Goal: Transaction & Acquisition: Purchase product/service

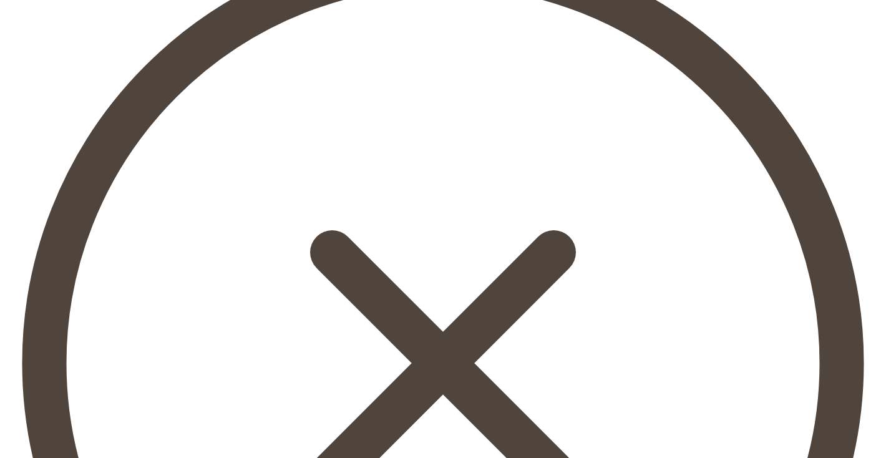
scroll to position [626, 0]
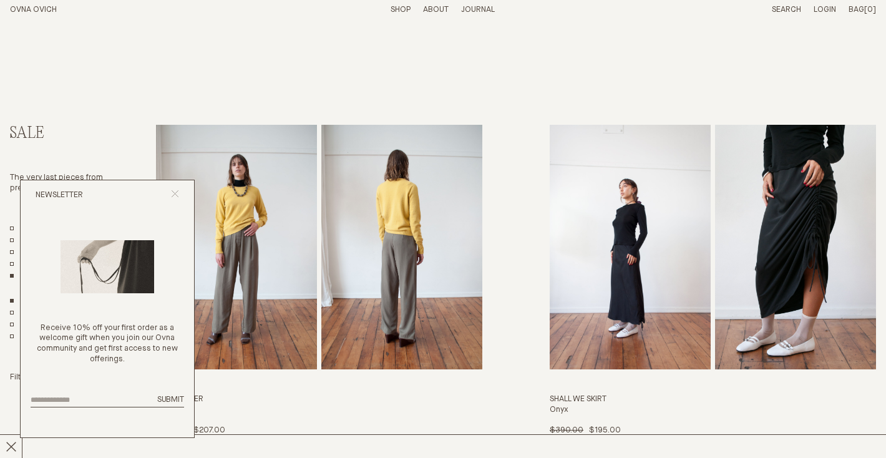
click at [175, 193] on line "Close popup" at bounding box center [175, 193] width 7 height 7
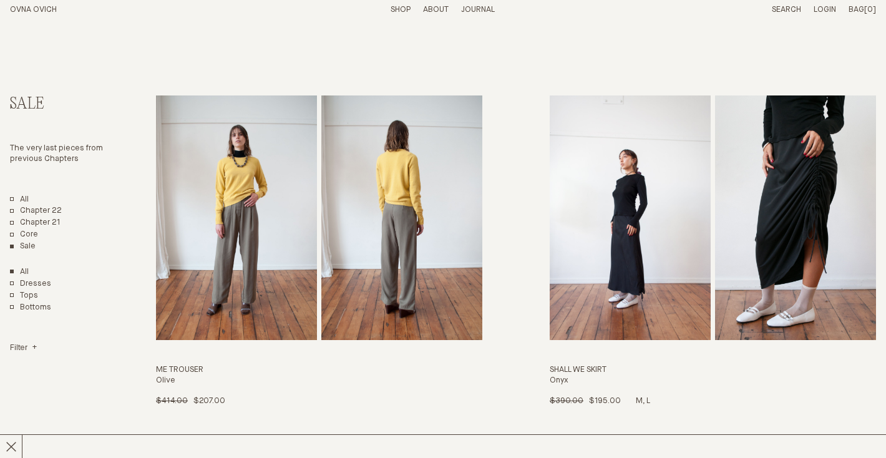
scroll to position [31, 0]
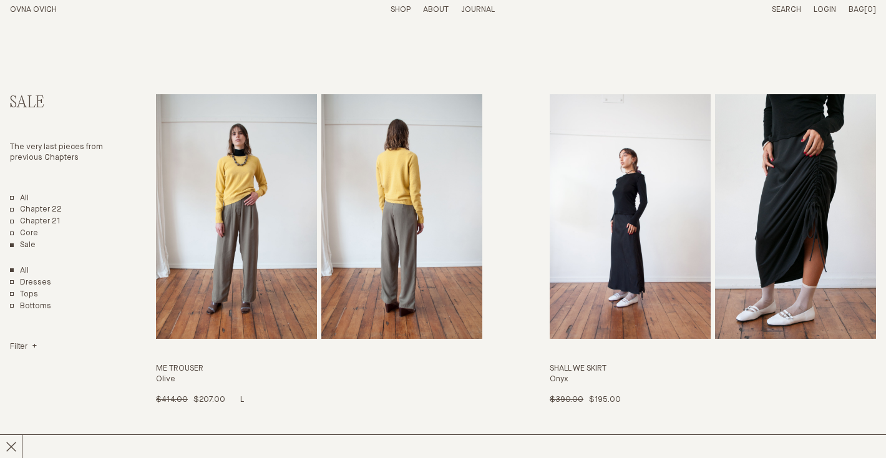
click at [276, 236] on img "Me Trouser" at bounding box center [236, 216] width 161 height 245
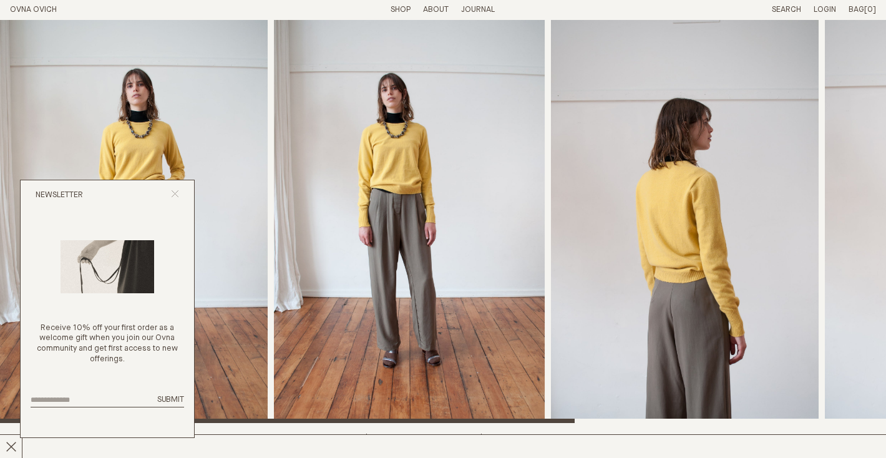
click at [177, 194] on icon "Close popup" at bounding box center [175, 194] width 8 height 8
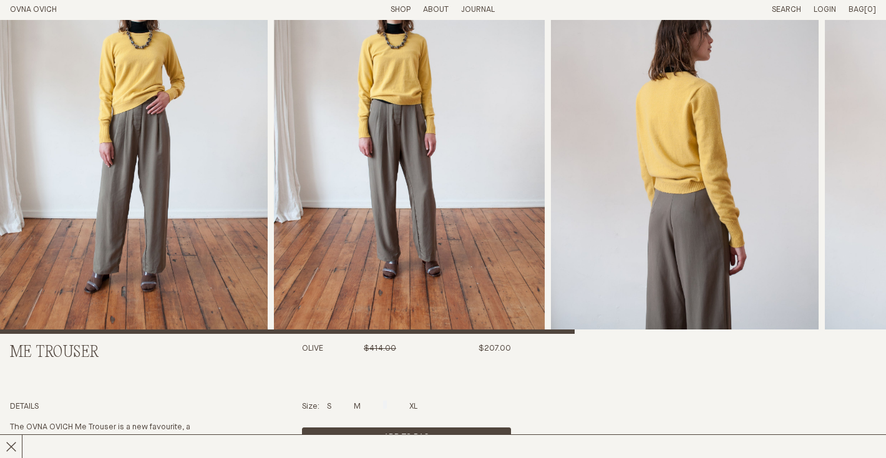
scroll to position [202, 0]
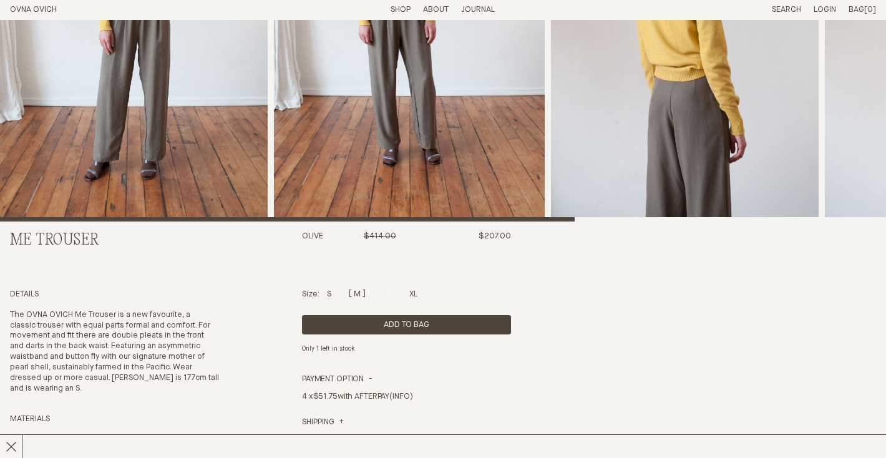
click at [361, 294] on div at bounding box center [357, 292] width 7 height 8
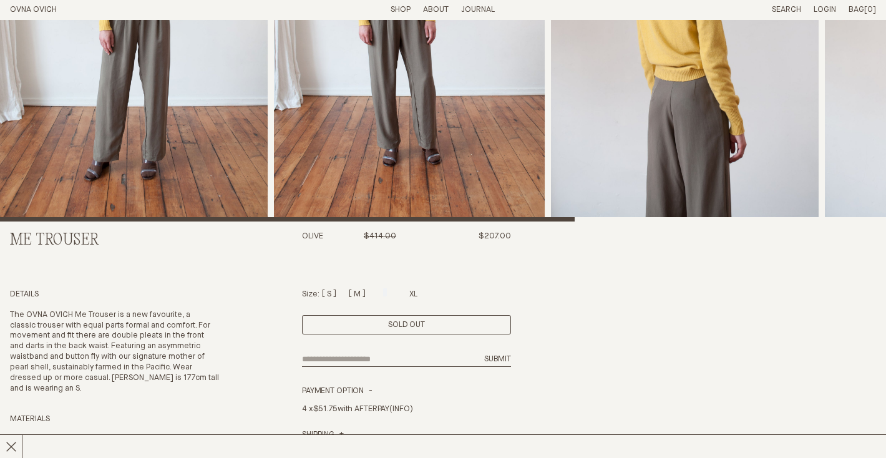
click at [331, 293] on div at bounding box center [329, 292] width 4 height 8
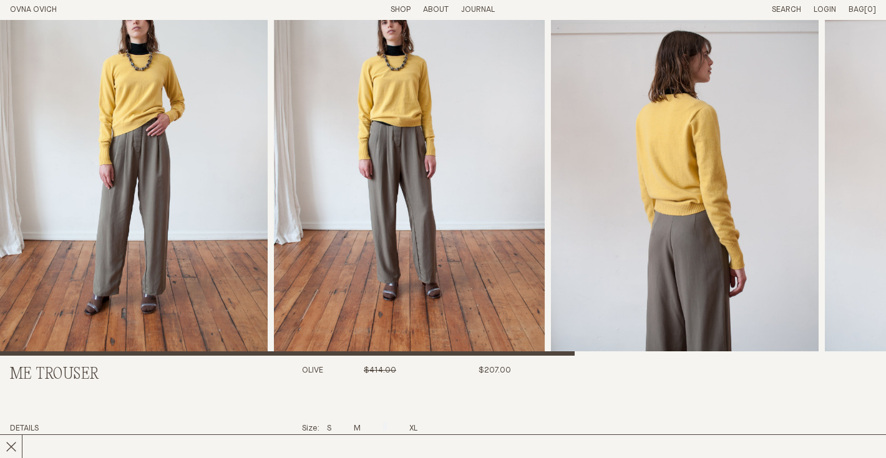
scroll to position [0, 0]
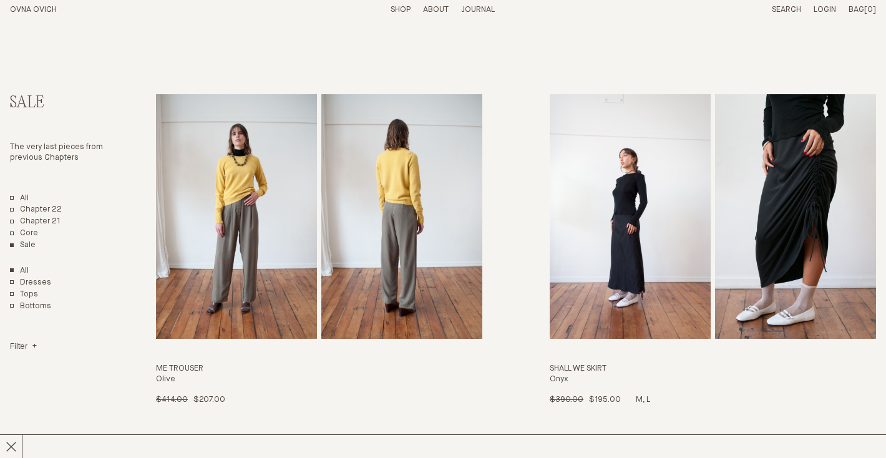
click at [601, 233] on img "Shall We Skirt" at bounding box center [630, 216] width 161 height 245
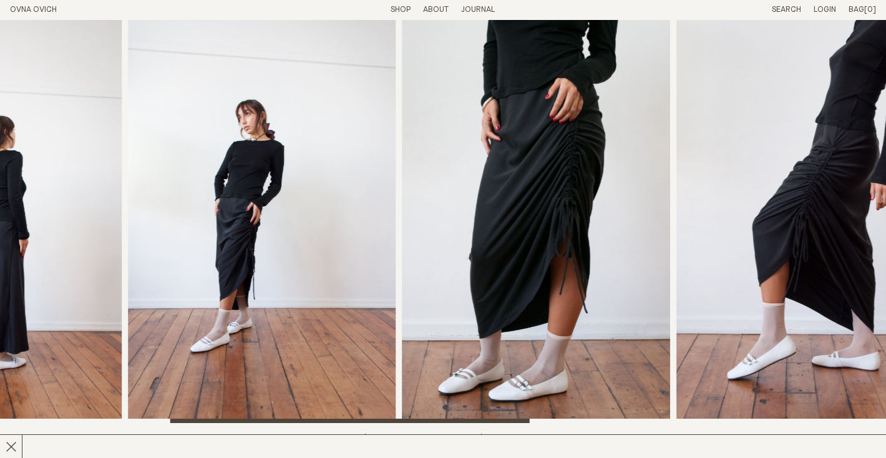
scroll to position [1, 0]
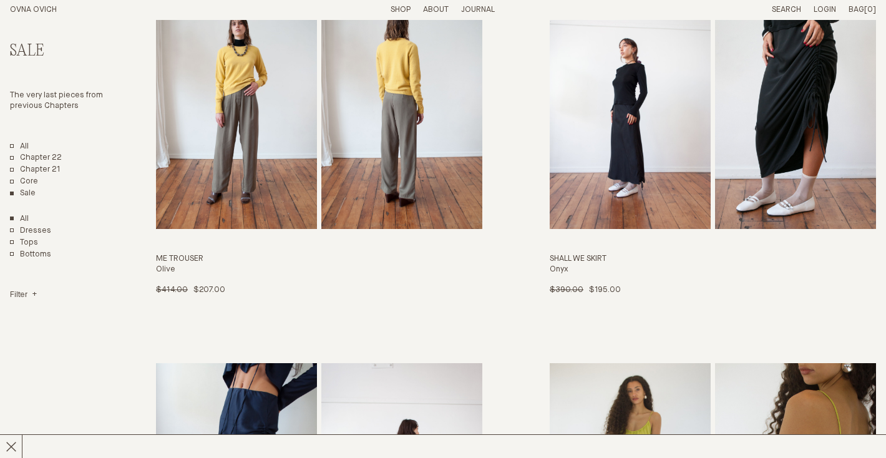
scroll to position [142, 0]
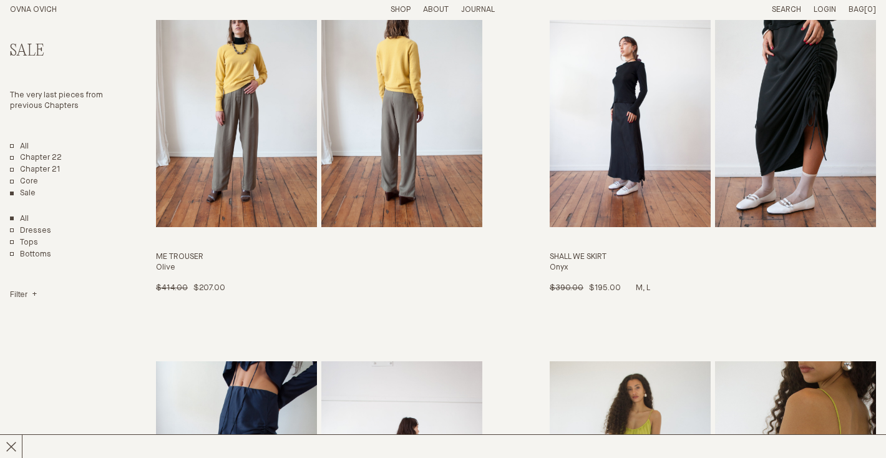
click at [615, 148] on img "Shall We Skirt" at bounding box center [630, 105] width 161 height 245
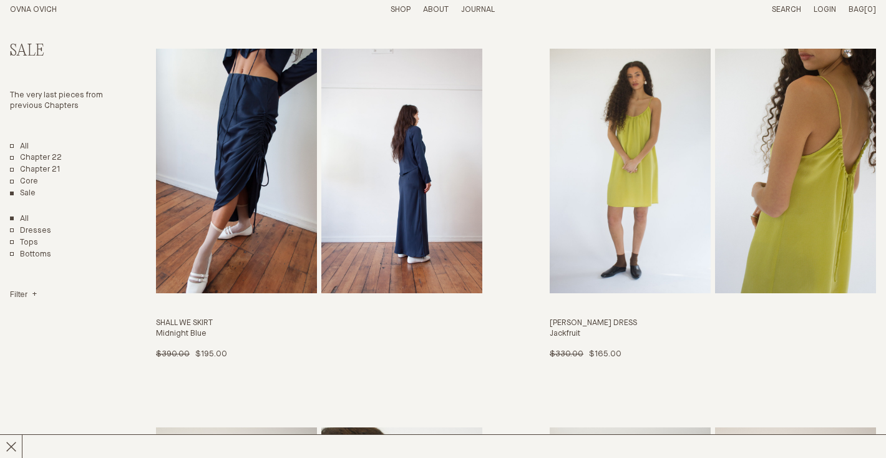
scroll to position [458, 0]
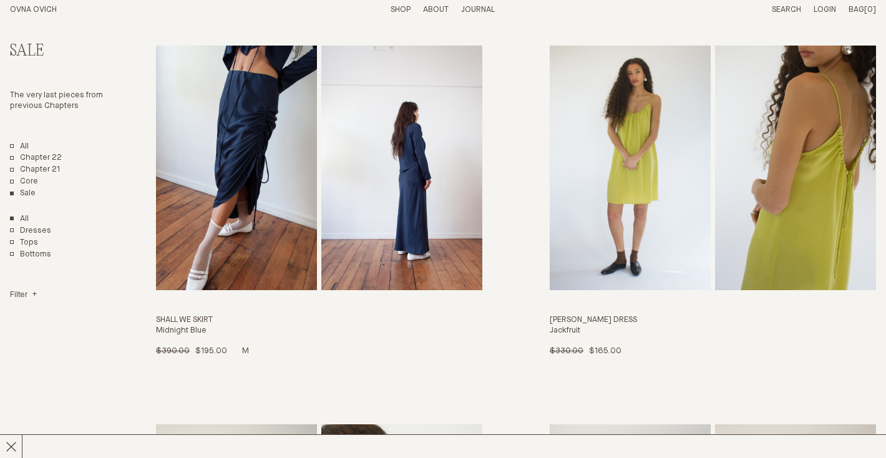
click at [225, 225] on img "Shall We Skirt" at bounding box center [236, 168] width 161 height 245
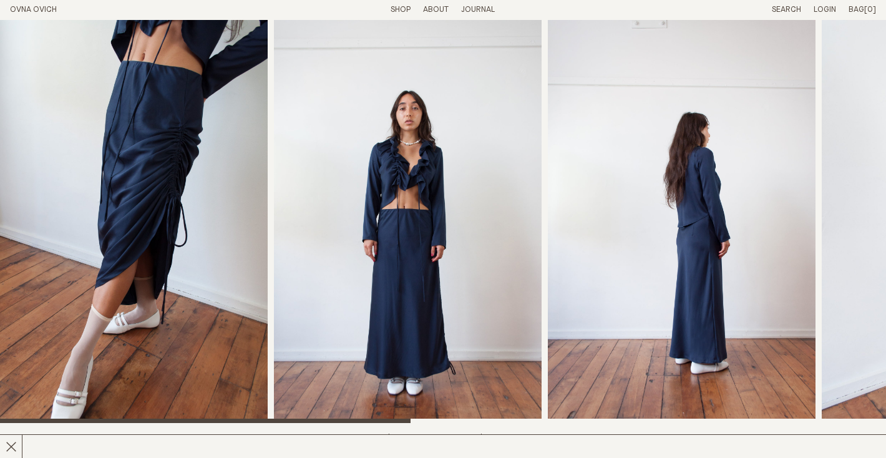
scroll to position [67, 0]
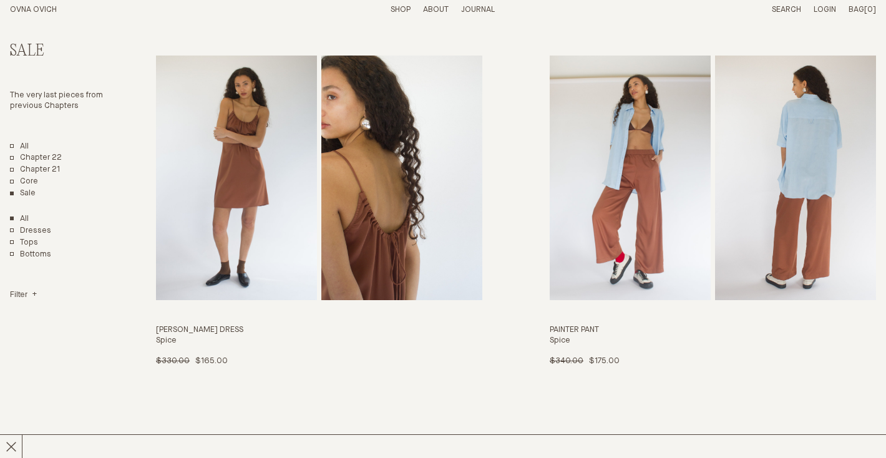
scroll to position [839, 0]
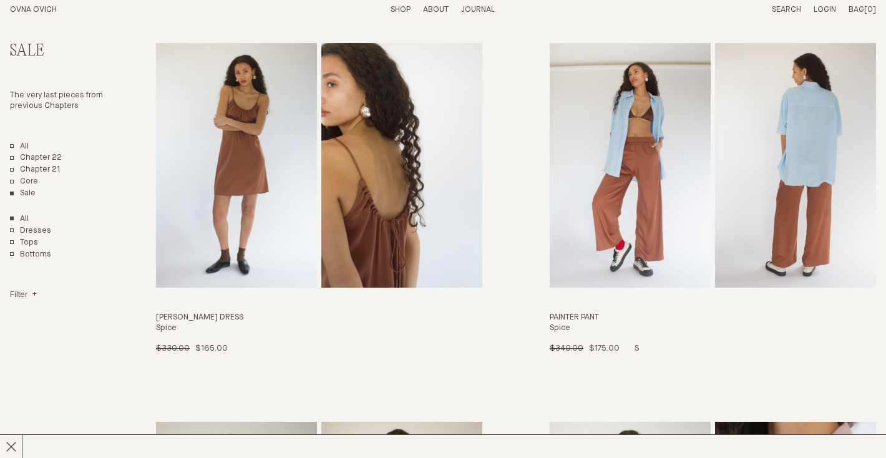
click at [624, 199] on img "Painter Pant" at bounding box center [630, 165] width 161 height 245
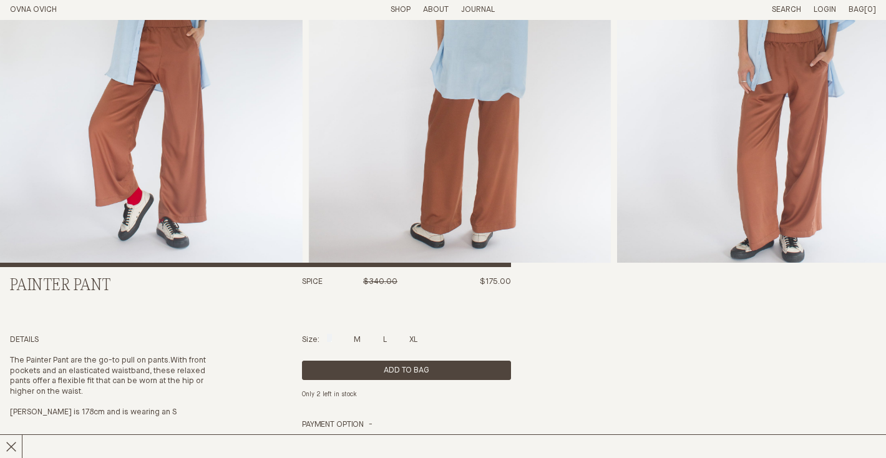
scroll to position [167, 0]
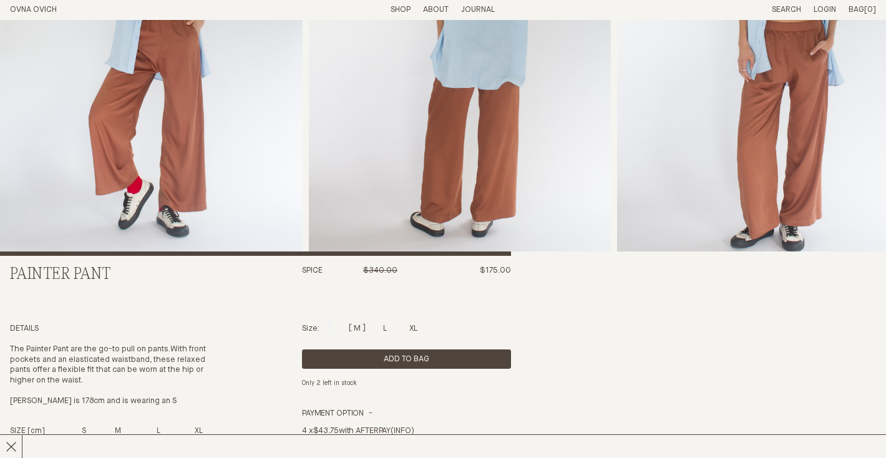
click at [361, 329] on div at bounding box center [357, 327] width 7 height 8
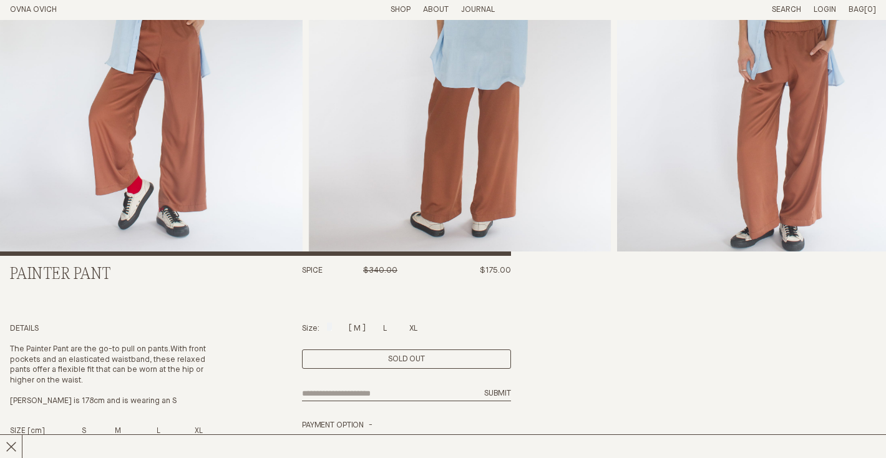
click at [384, 331] on div "Size: S M L XL" at bounding box center [406, 329] width 209 height 11
click at [387, 328] on div at bounding box center [385, 327] width 4 height 8
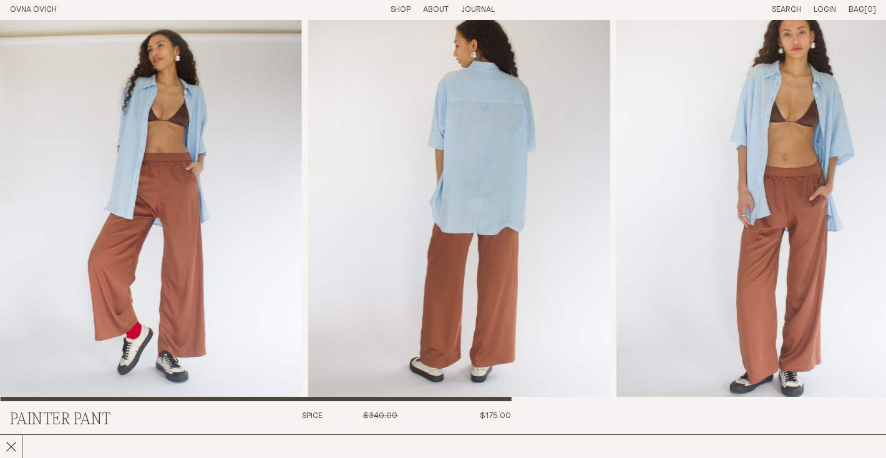
scroll to position [21, 0]
click at [180, 228] on img "1 / 5" at bounding box center [150, 200] width 303 height 403
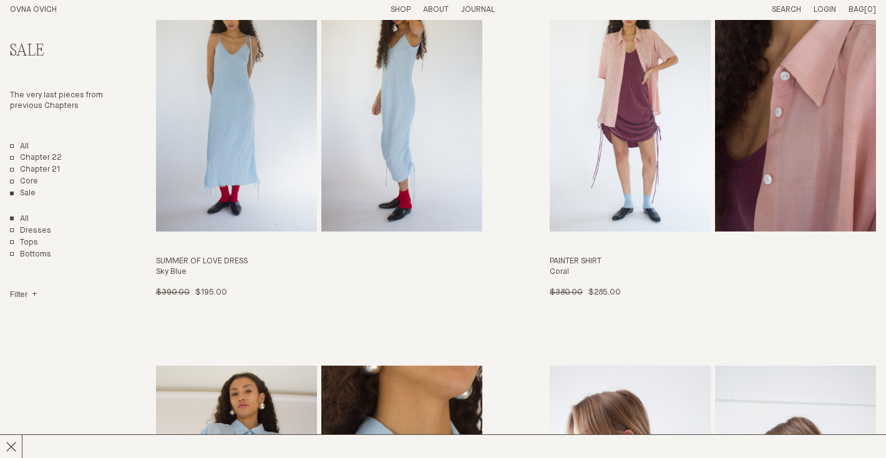
scroll to position [1155, 0]
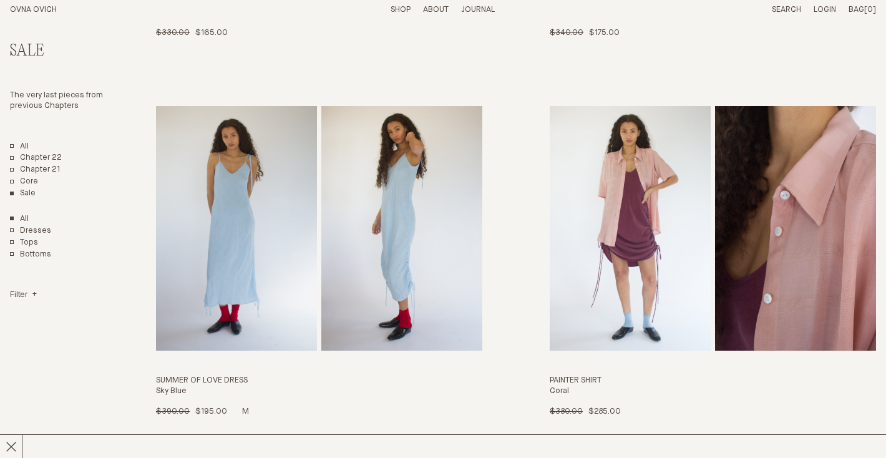
click at [255, 220] on img "Summer of Love Dress" at bounding box center [236, 228] width 161 height 245
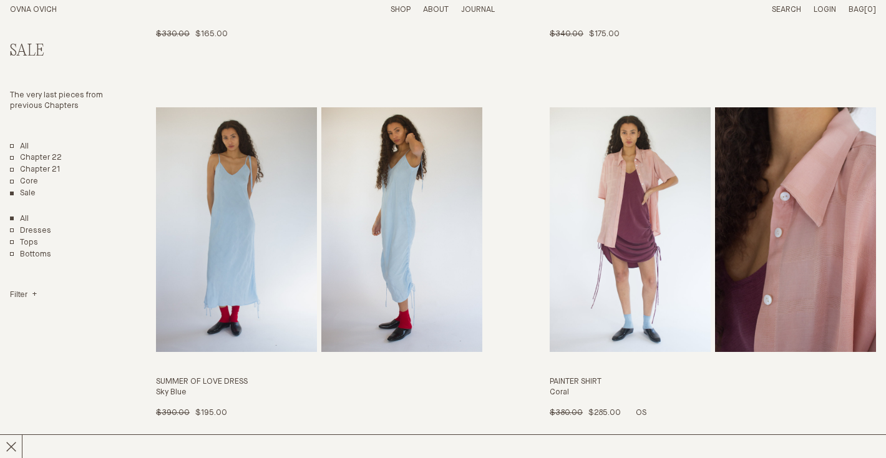
click at [656, 213] on img "Painter Shirt" at bounding box center [630, 229] width 161 height 245
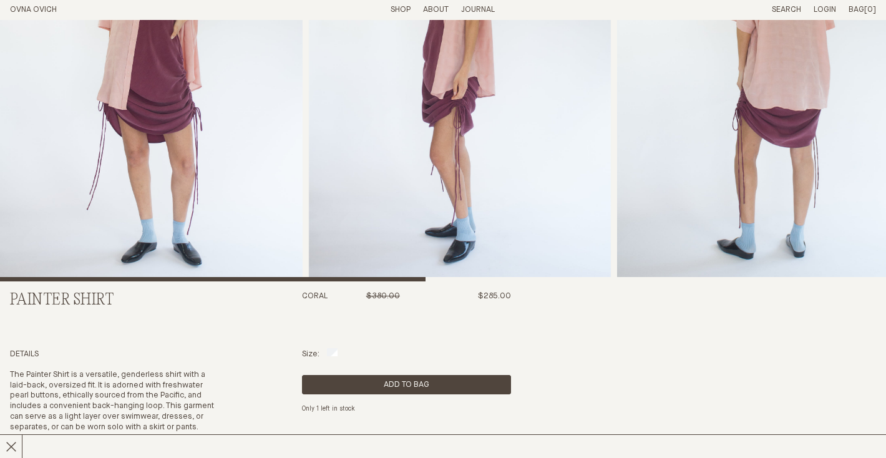
scroll to position [59, 0]
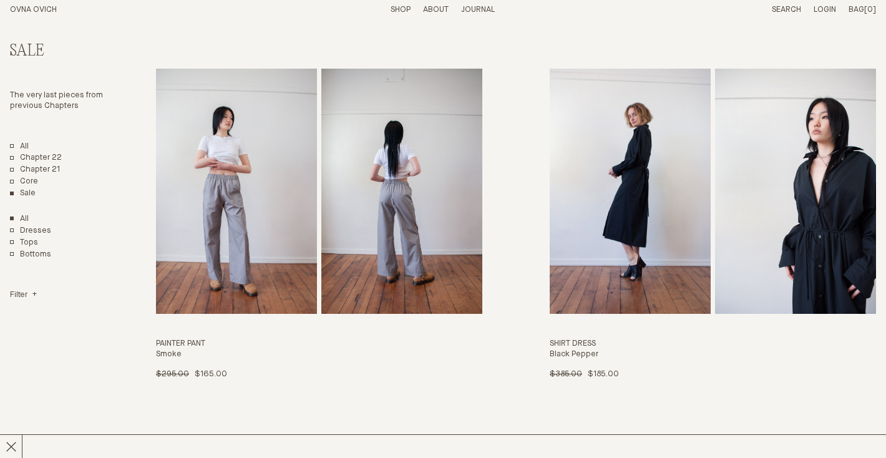
scroll to position [1967, 0]
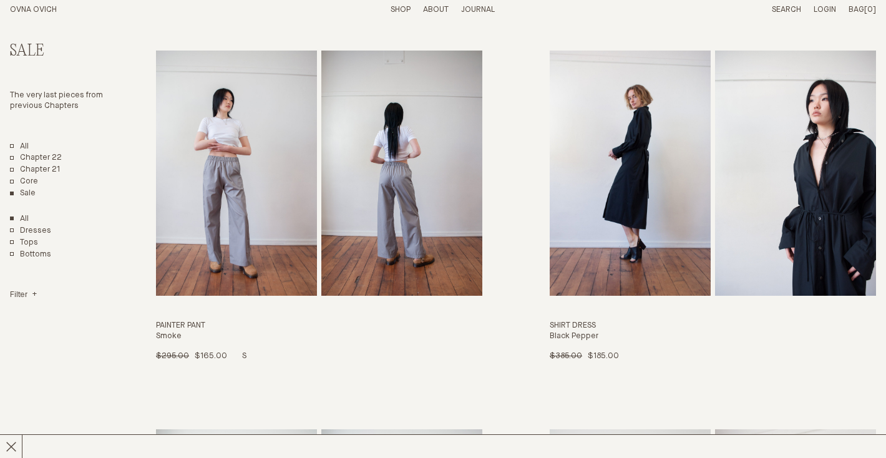
click at [278, 203] on img "Painter Pant" at bounding box center [236, 173] width 161 height 245
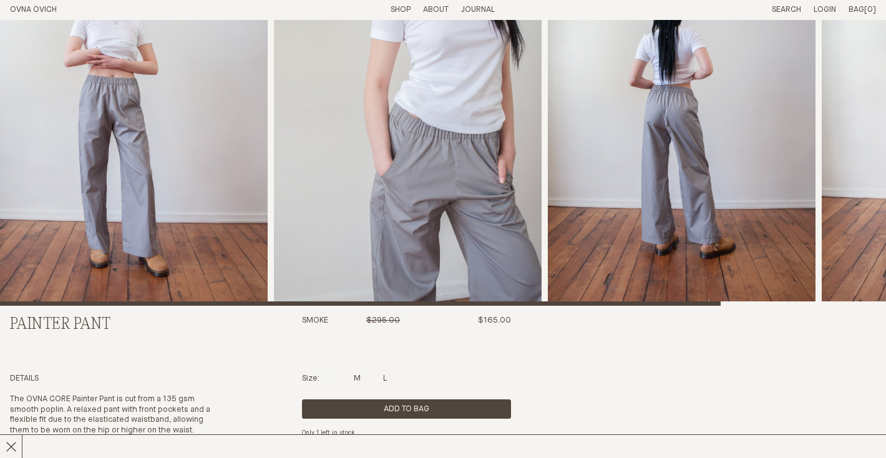
scroll to position [399, 0]
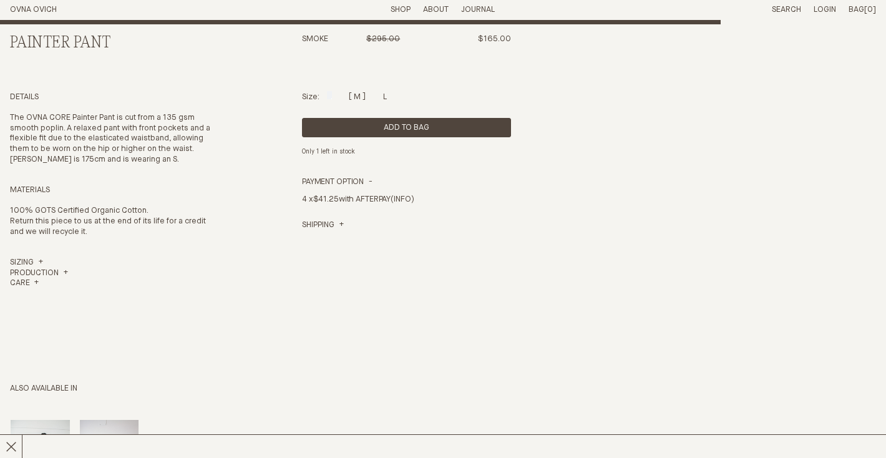
click at [361, 97] on div at bounding box center [357, 95] width 7 height 8
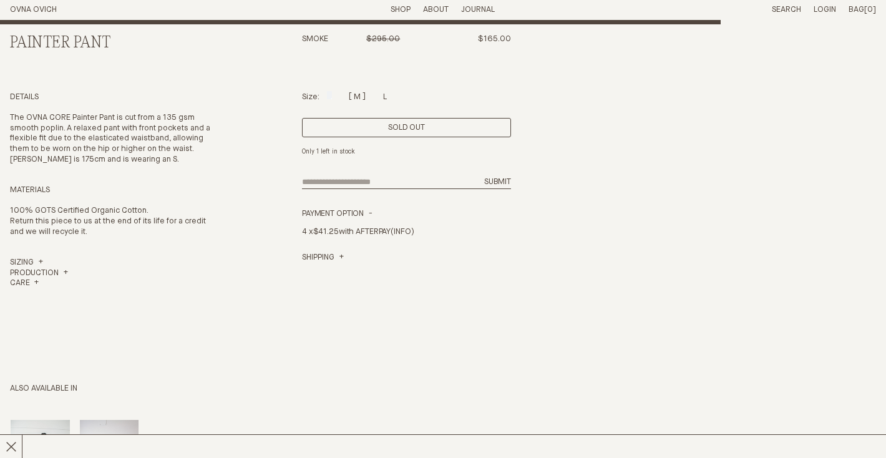
scroll to position [0, 0]
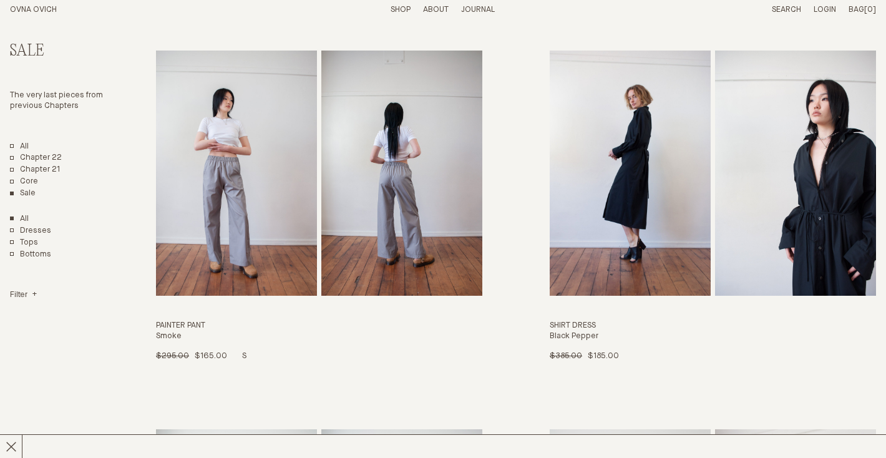
click at [256, 197] on img "Painter Pant" at bounding box center [236, 173] width 161 height 245
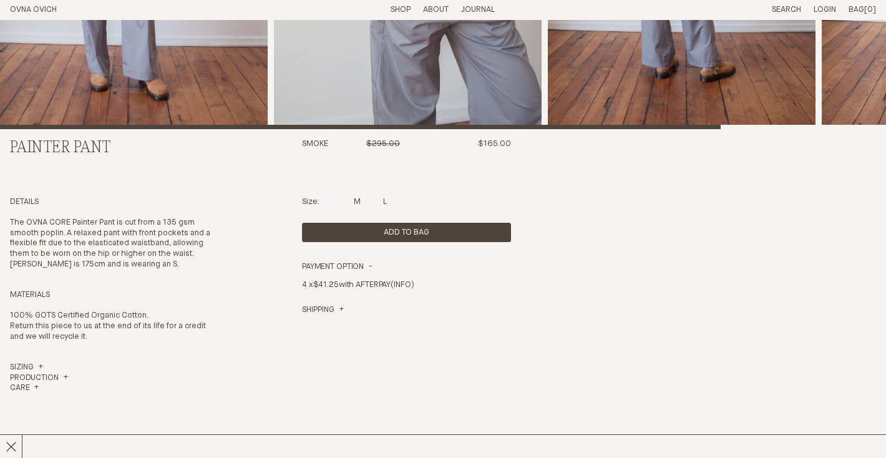
scroll to position [344, 0]
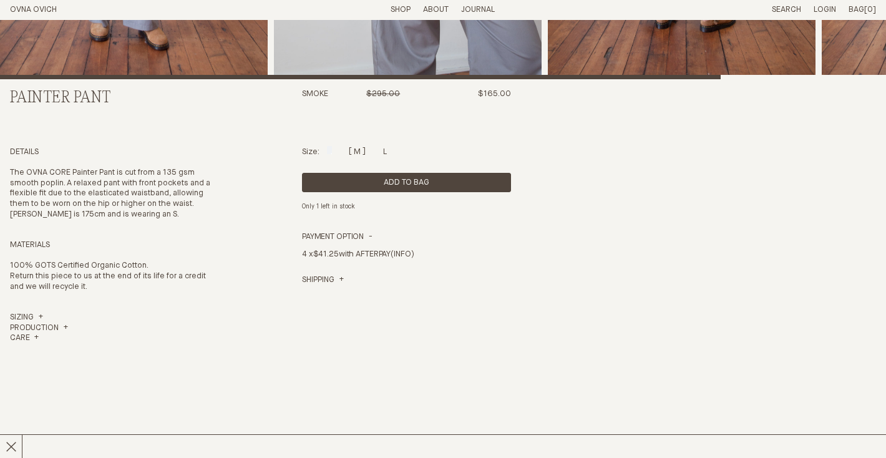
click at [360, 150] on div at bounding box center [357, 150] width 7 height 8
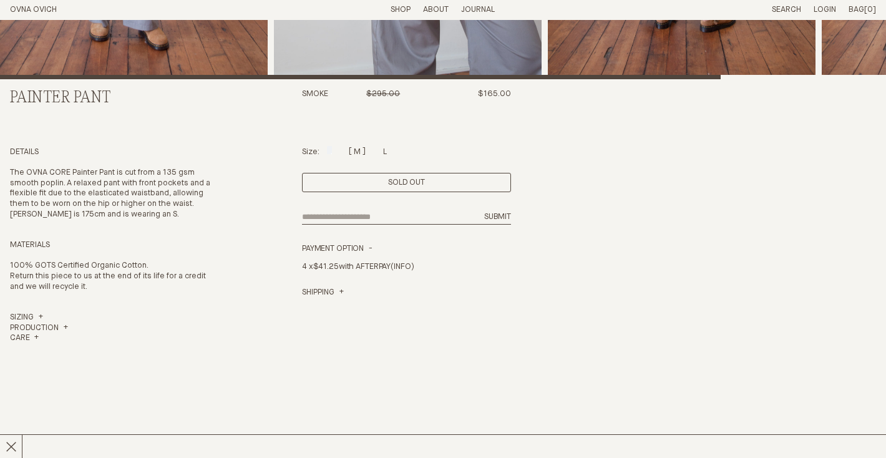
click at [384, 152] on div "Size: S M L" at bounding box center [406, 152] width 209 height 11
click at [387, 152] on div at bounding box center [385, 150] width 4 height 8
click at [360, 149] on div at bounding box center [357, 150] width 7 height 8
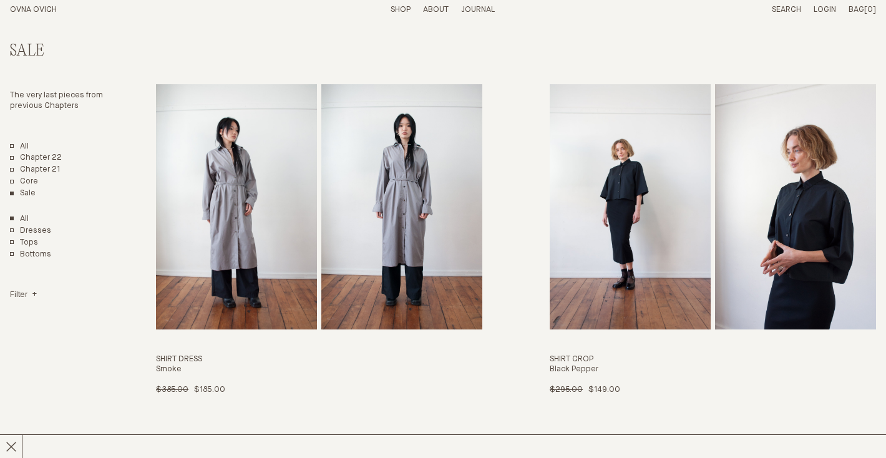
scroll to position [2336, 0]
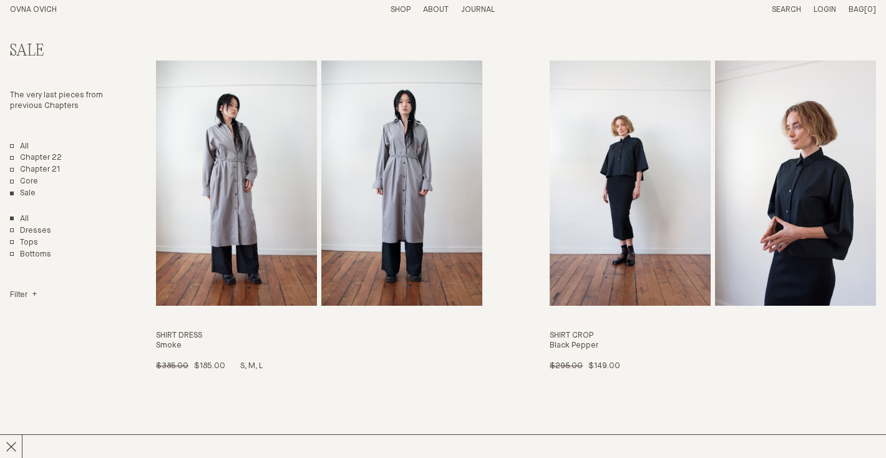
click at [200, 169] on img "Shirt Dress" at bounding box center [236, 183] width 161 height 245
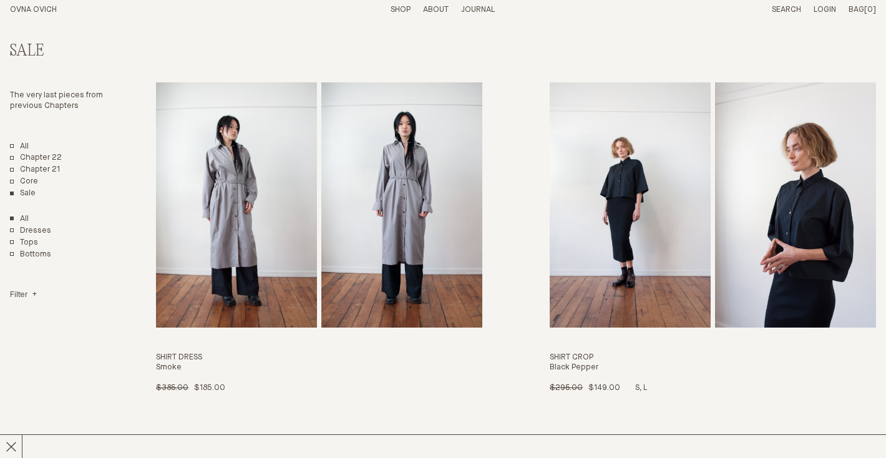
click at [611, 204] on img "Shirt Crop" at bounding box center [630, 204] width 161 height 245
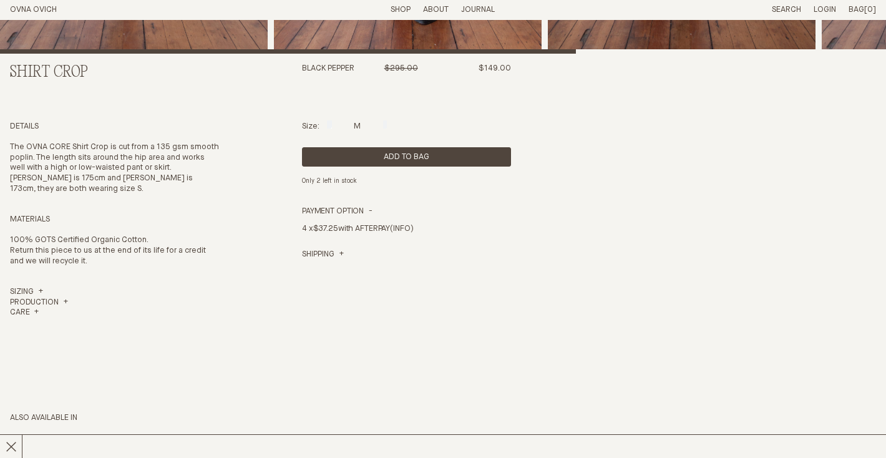
scroll to position [381, 0]
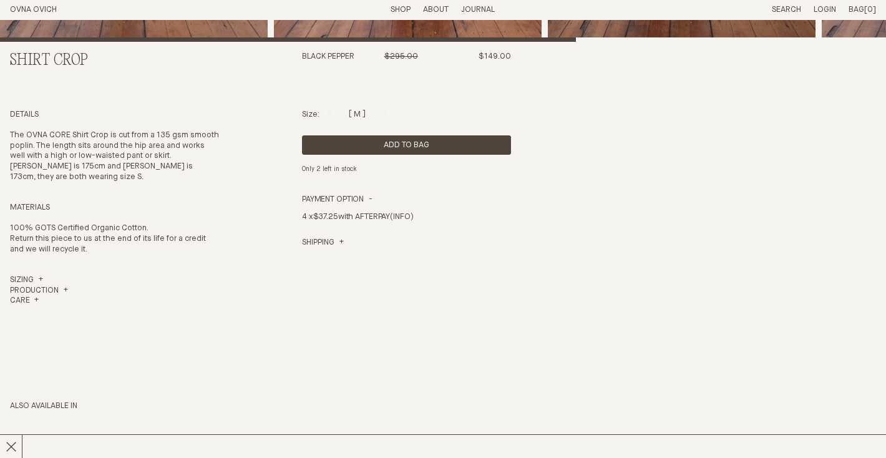
click at [361, 109] on div at bounding box center [357, 113] width 7 height 8
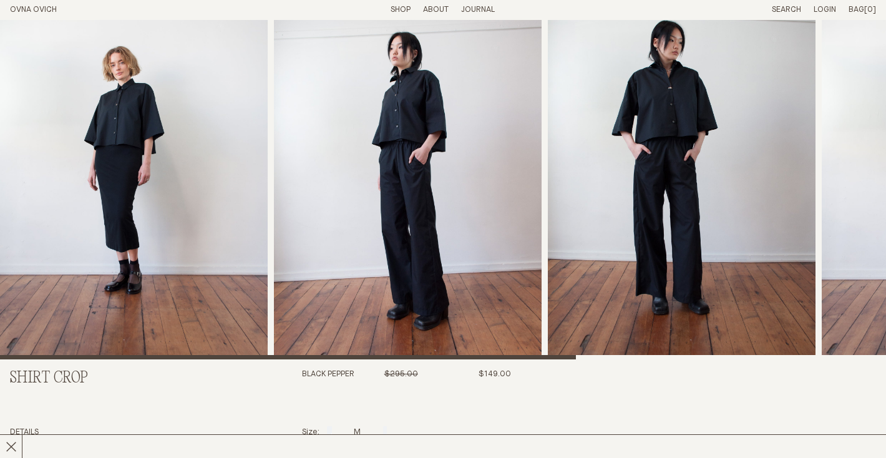
scroll to position [0, 0]
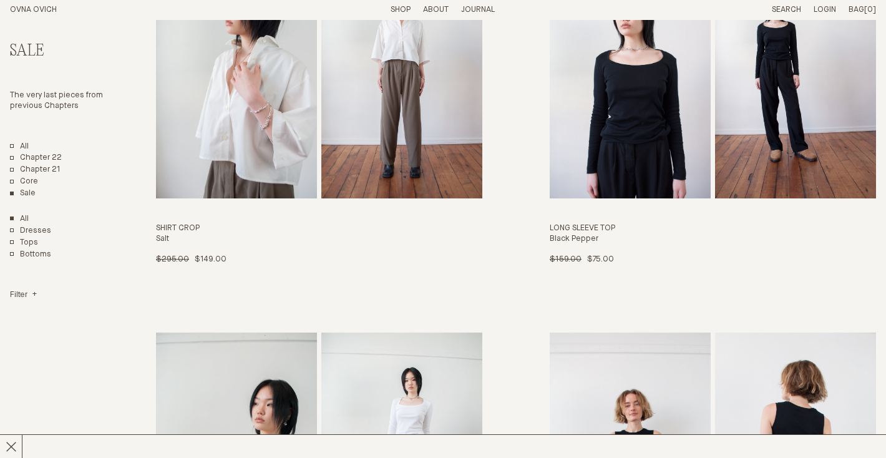
scroll to position [2757, 0]
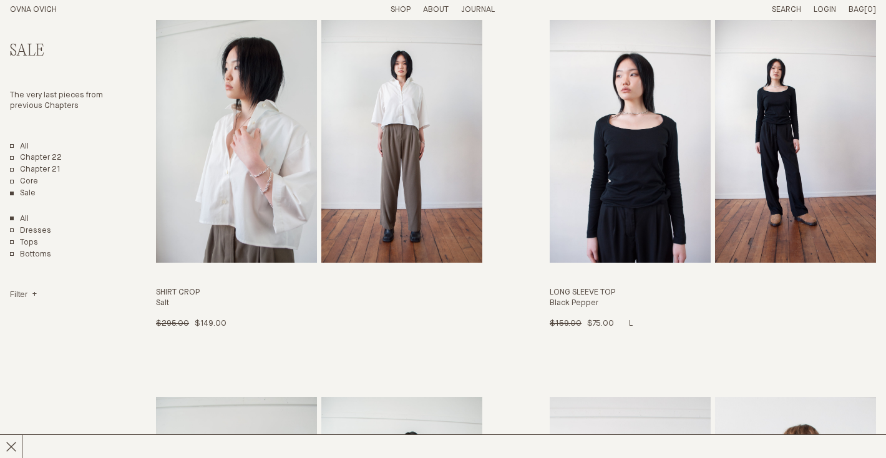
click at [622, 177] on img "Long Sleeve Top" at bounding box center [630, 140] width 161 height 245
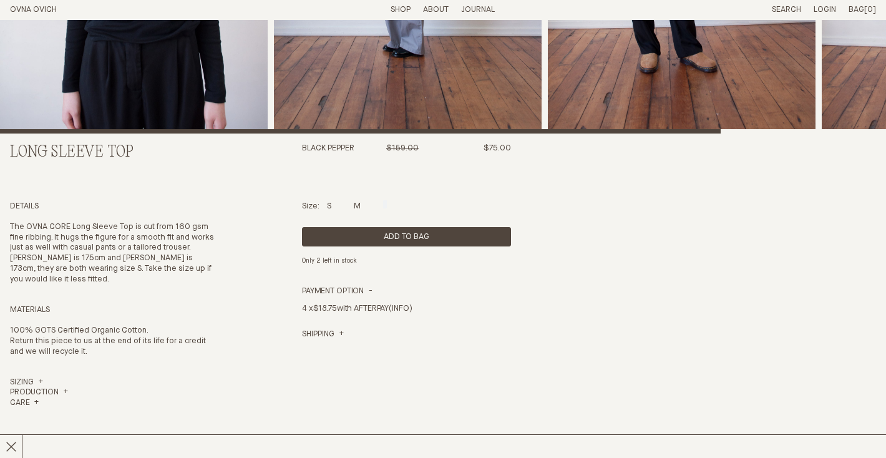
scroll to position [324, 0]
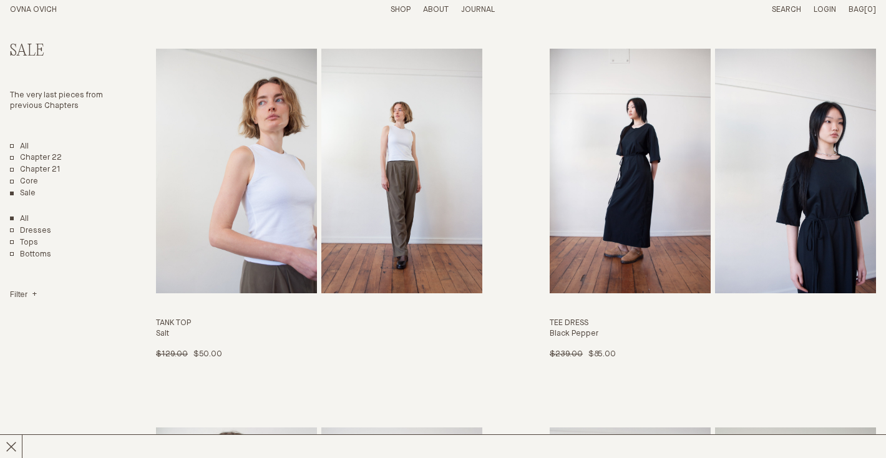
scroll to position [3485, 0]
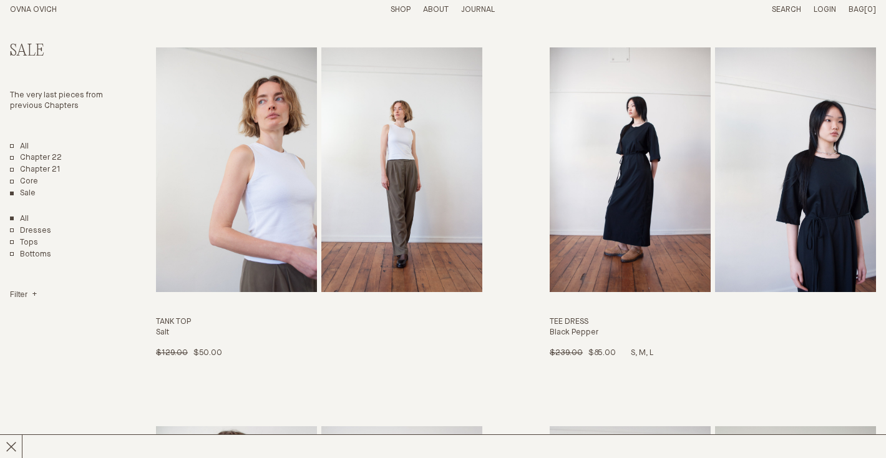
click at [595, 164] on img "Tee Dress" at bounding box center [630, 169] width 161 height 245
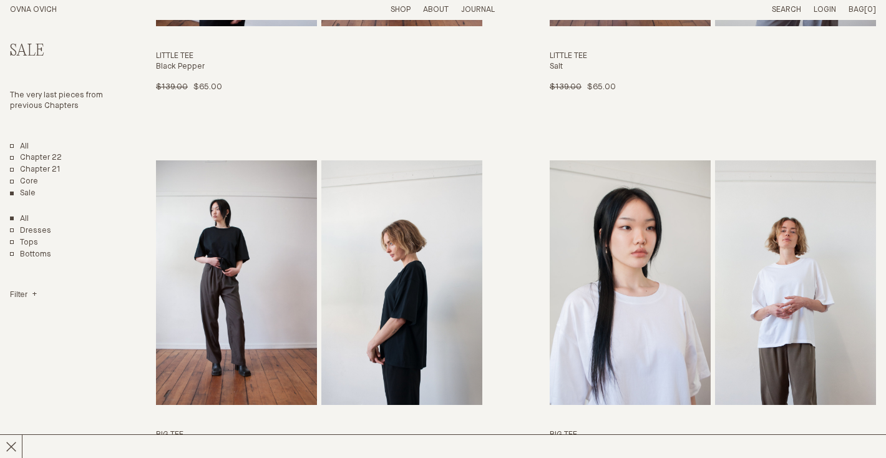
scroll to position [4312, 0]
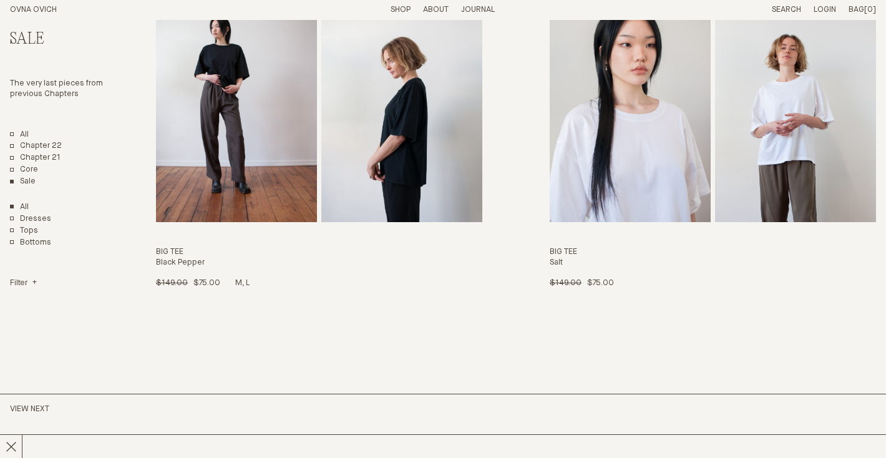
click at [241, 92] on img "Big Tee" at bounding box center [236, 100] width 161 height 245
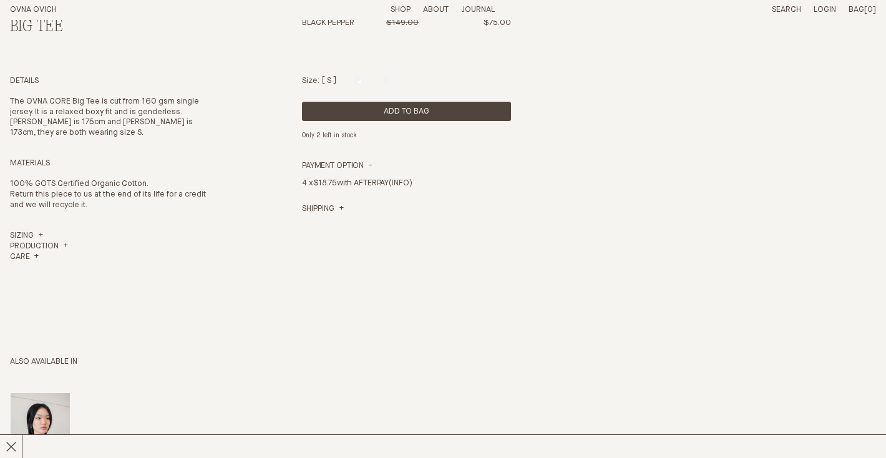
scroll to position [504, 0]
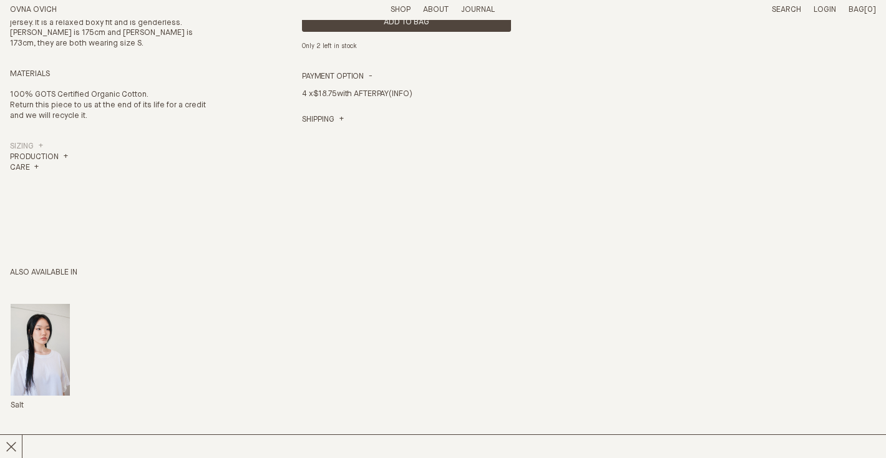
click at [24, 143] on link "Sizing" at bounding box center [26, 147] width 33 height 11
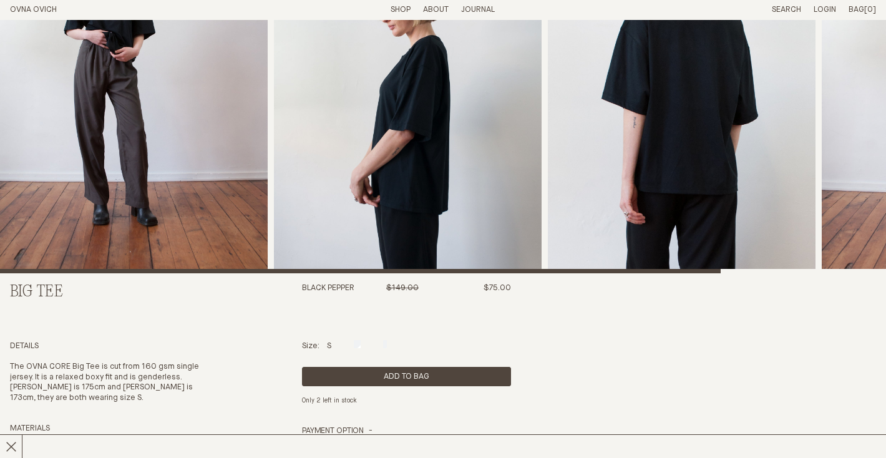
scroll to position [0, 0]
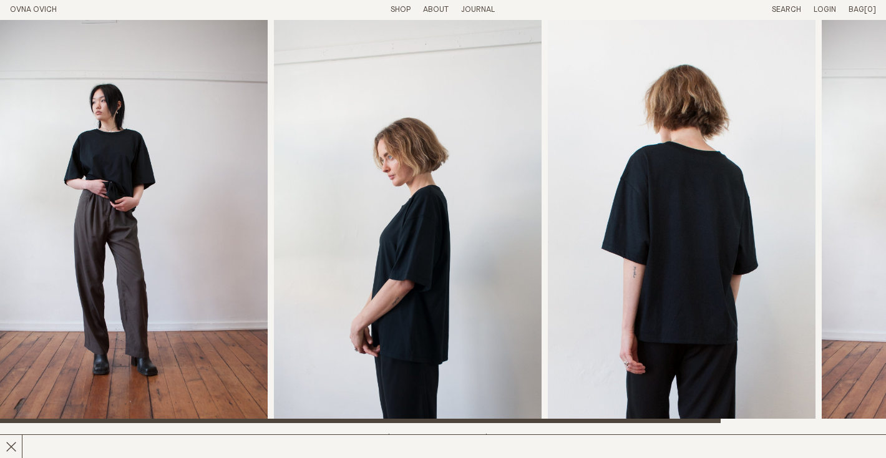
click at [416, 246] on img "2 / 4" at bounding box center [408, 221] width 268 height 403
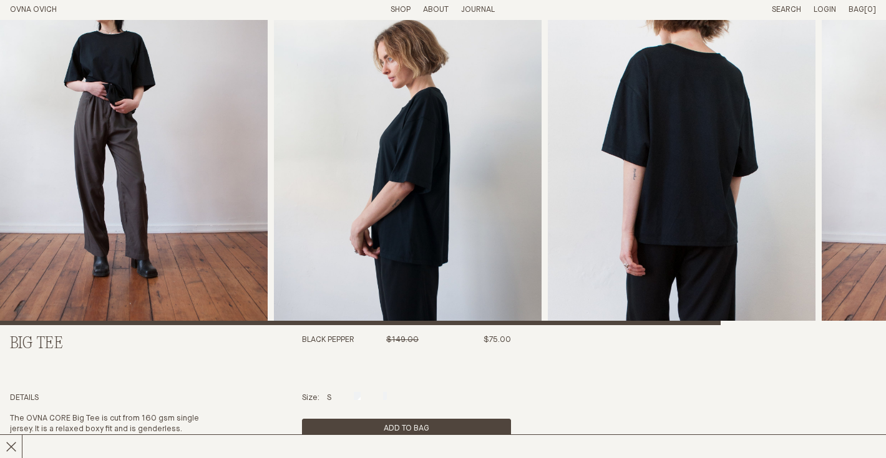
scroll to position [119, 0]
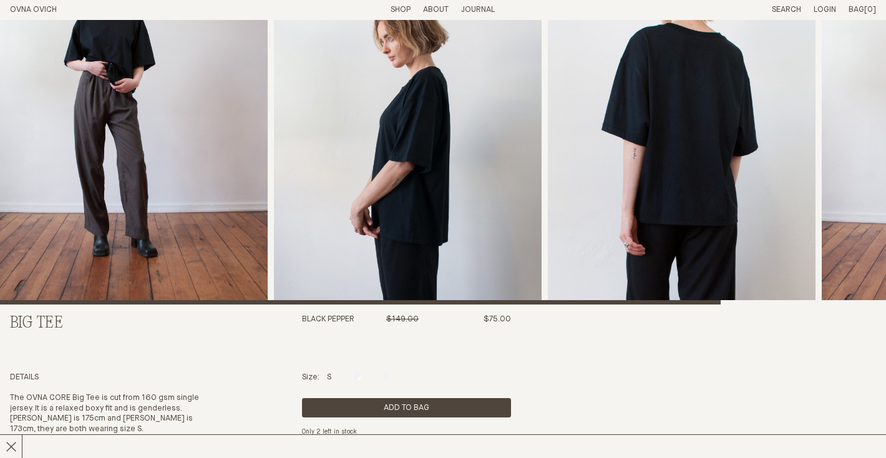
click at [688, 192] on img "3 / 4" at bounding box center [682, 102] width 268 height 403
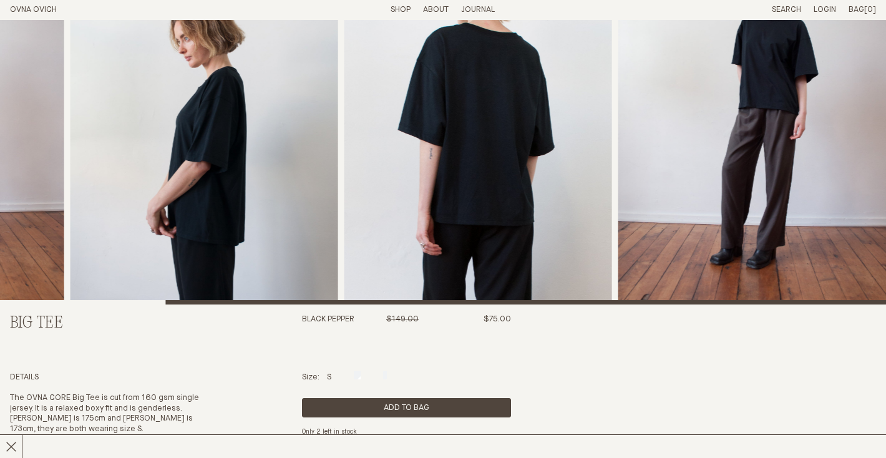
scroll to position [0, 0]
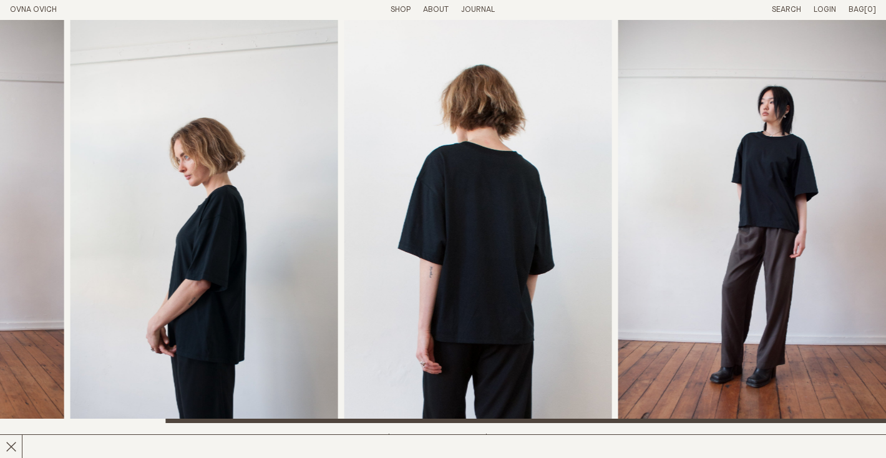
click at [762, 200] on img "4 / 4" at bounding box center [752, 221] width 268 height 403
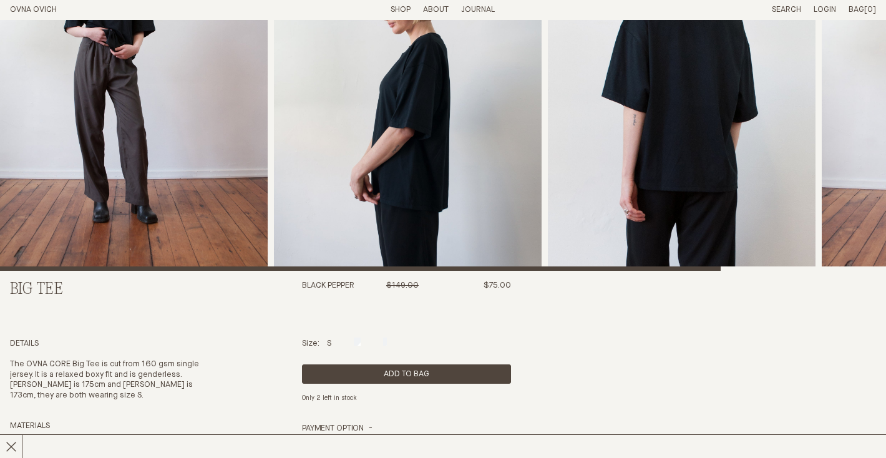
scroll to position [343, 0]
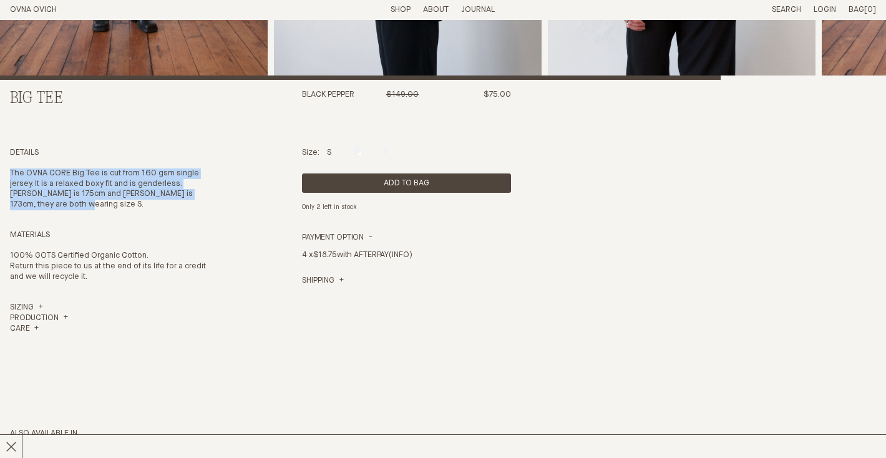
drag, startPoint x: 37, startPoint y: 205, endPoint x: 2, endPoint y: 167, distance: 51.7
click at [2, 169] on section "Big Tee Black Pepper $149.00 $75.00 Details The OVNA CORE Big Tee is cut from 1…" at bounding box center [443, 187] width 886 height 1021
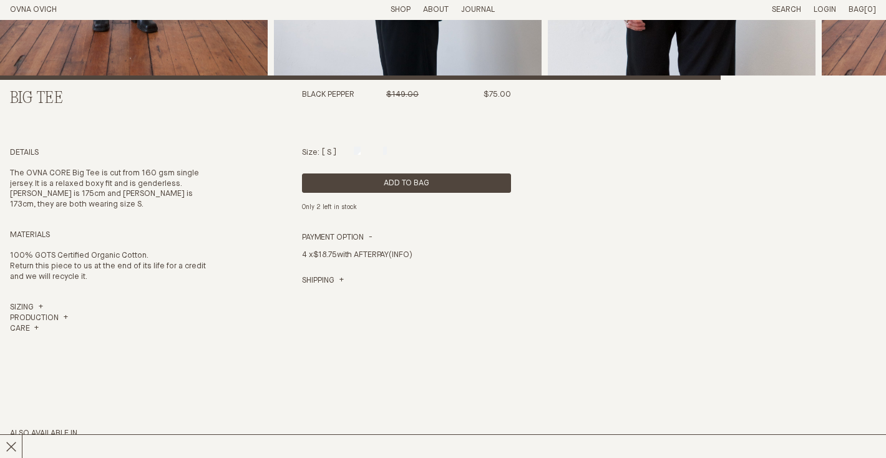
click at [330, 152] on div at bounding box center [329, 151] width 4 height 8
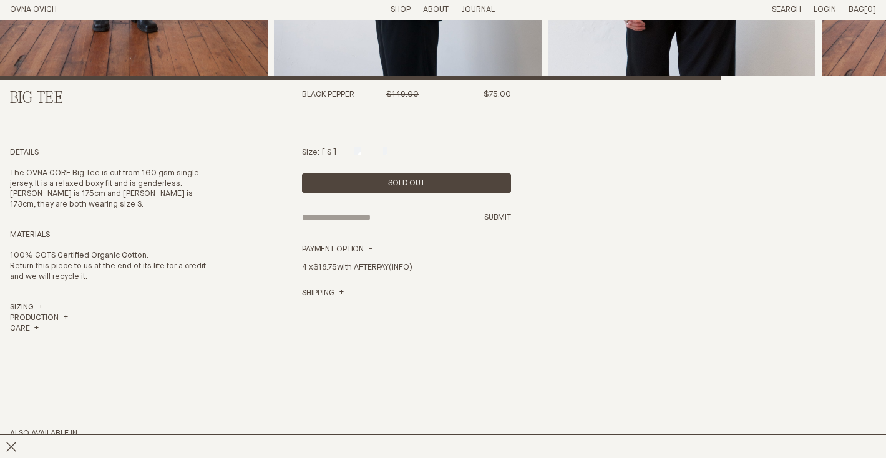
click at [343, 175] on div "Sold Out" at bounding box center [406, 182] width 209 height 19
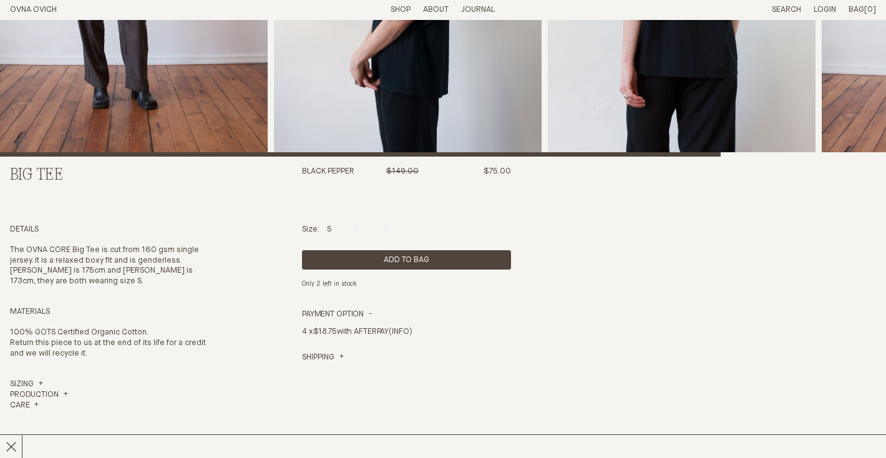
scroll to position [266, 0]
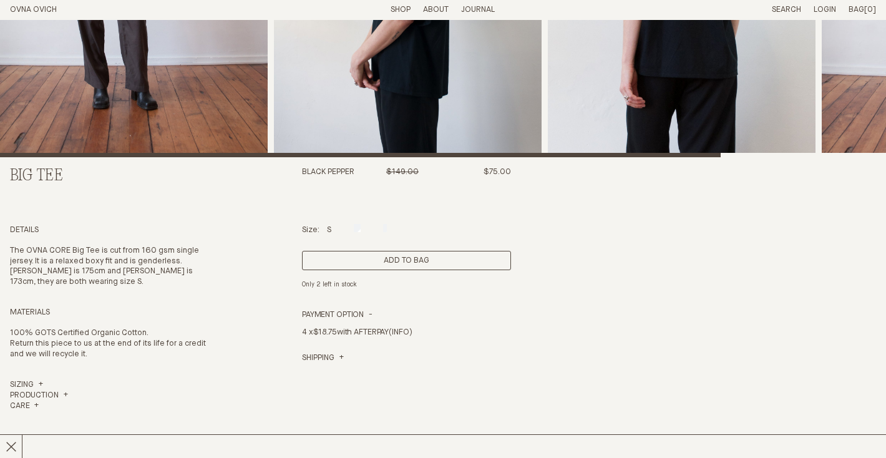
click at [333, 263] on button "Add to Bag" at bounding box center [406, 260] width 209 height 19
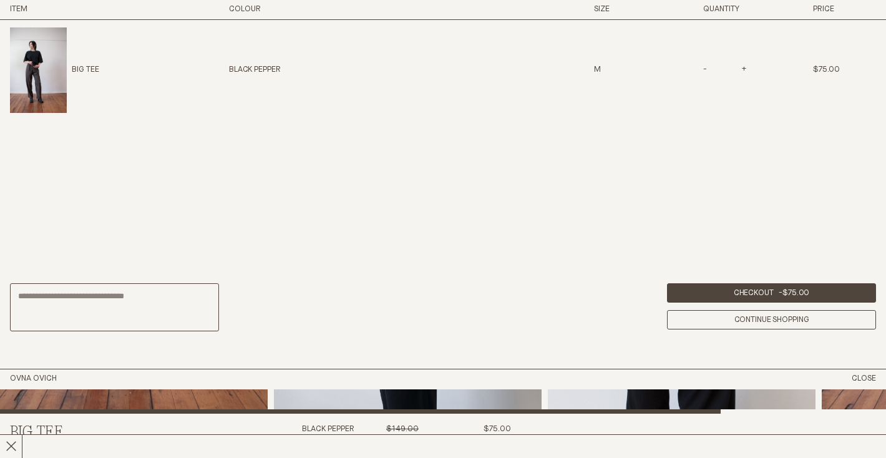
scroll to position [389, 0]
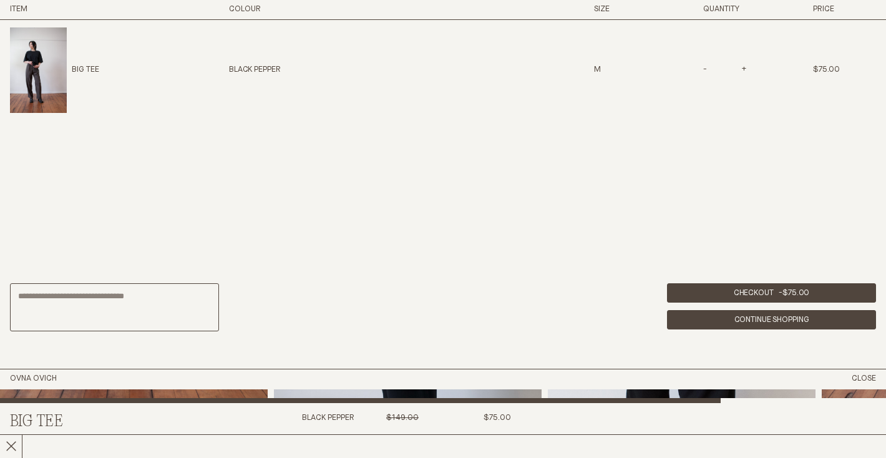
click at [742, 320] on link "Continue Shopping" at bounding box center [771, 319] width 209 height 19
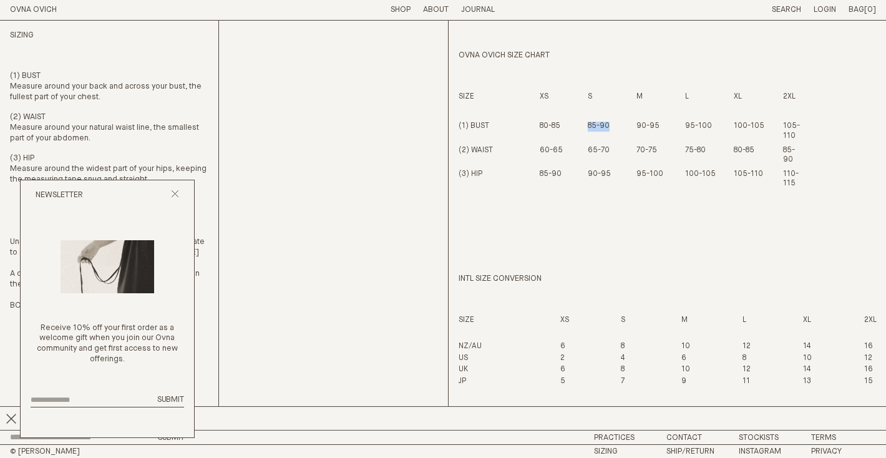
drag, startPoint x: 586, startPoint y: 125, endPoint x: 618, endPoint y: 125, distance: 32.4
click at [618, 126] on tr "(1) BUST 80-85 85-90 90-95 95-100 100-105 105-110" at bounding box center [629, 134] width 341 height 24
drag, startPoint x: 635, startPoint y: 127, endPoint x: 671, endPoint y: 126, distance: 36.8
click at [670, 126] on tr "(1) BUST 80-85 85-90 90-95 95-100 100-105 105-110" at bounding box center [629, 134] width 341 height 24
click at [174, 193] on line "Close popup" at bounding box center [175, 193] width 7 height 7
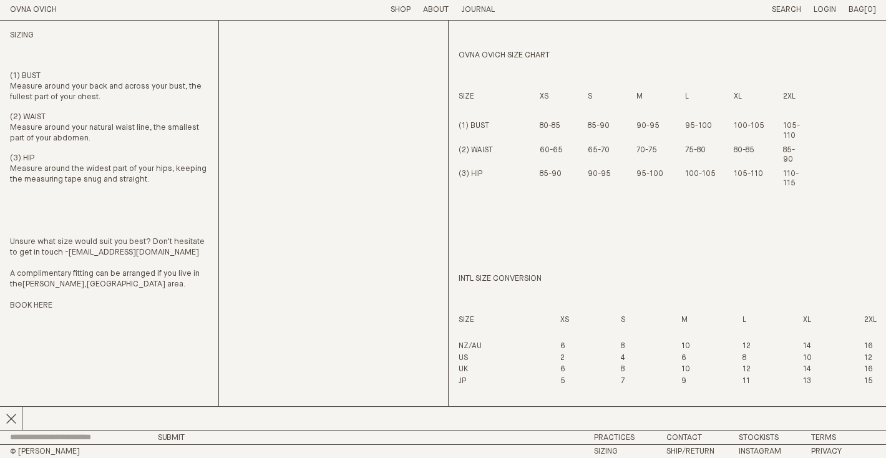
click at [736, 9] on header "OVNA OVICH Menu T: $0.00 Shop About Story Materials Practices Journal Search Lo…" at bounding box center [443, 10] width 886 height 20
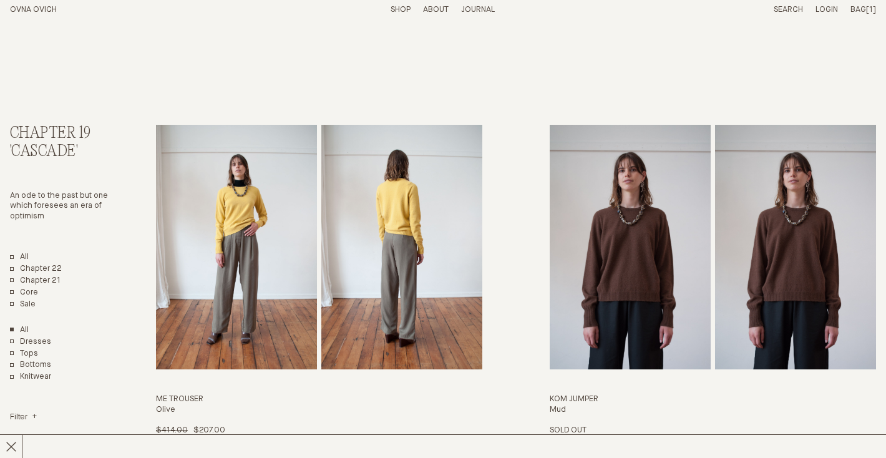
click at [406, 8] on link "Shop" at bounding box center [401, 10] width 20 height 8
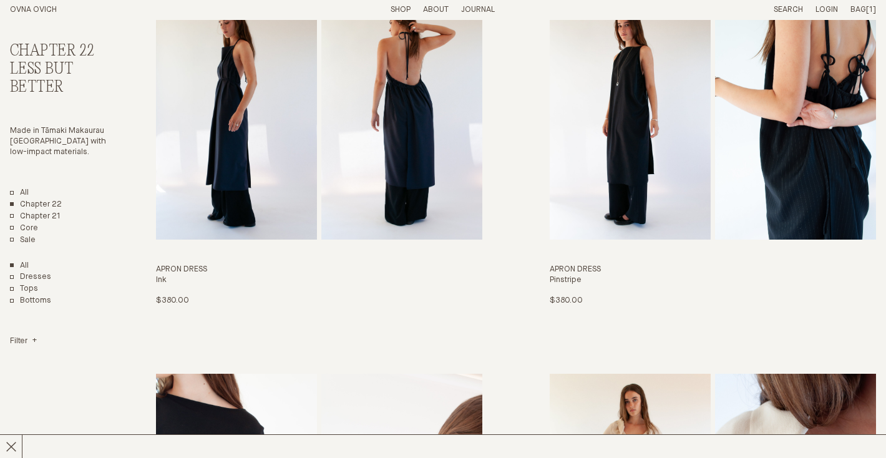
scroll to position [134, 0]
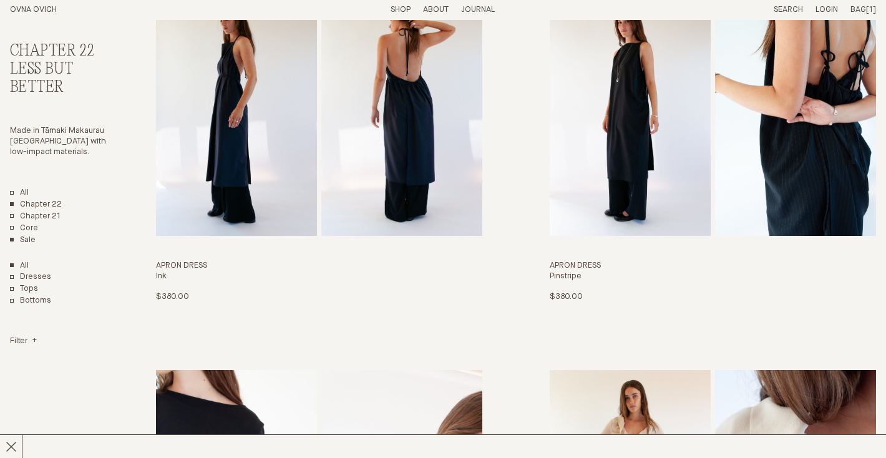
click at [32, 241] on link "Sale" at bounding box center [23, 240] width 26 height 11
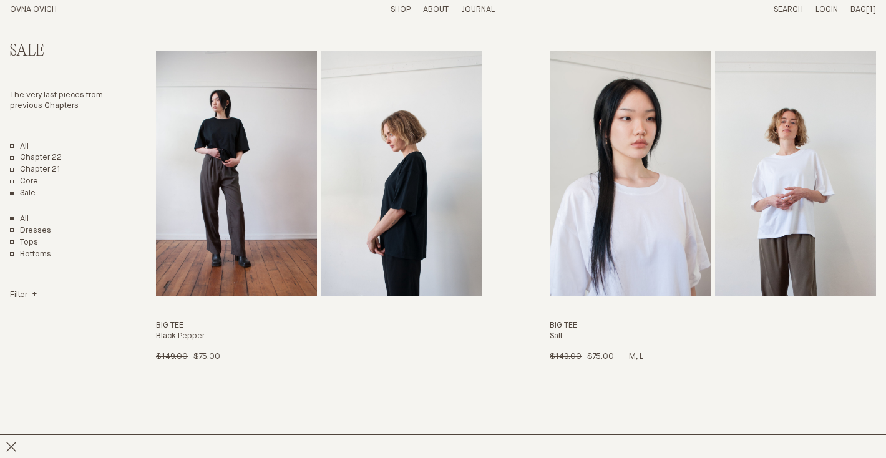
scroll to position [4239, 0]
click at [632, 175] on img "Big Tee" at bounding box center [630, 173] width 161 height 245
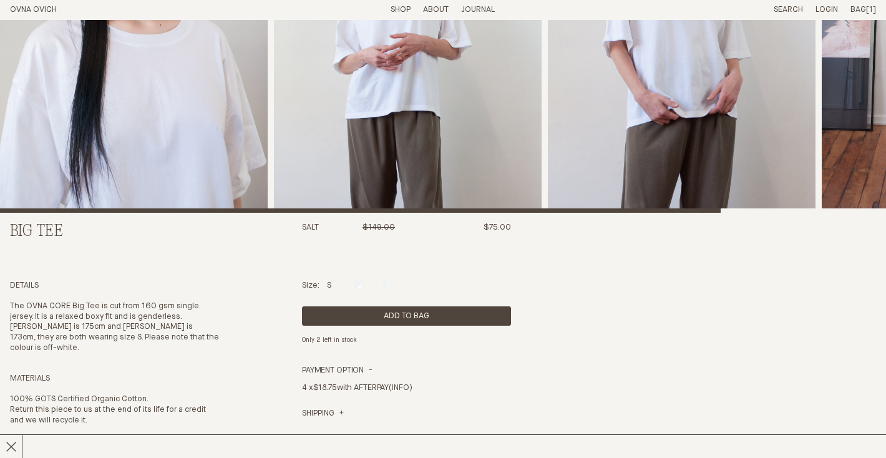
scroll to position [223, 0]
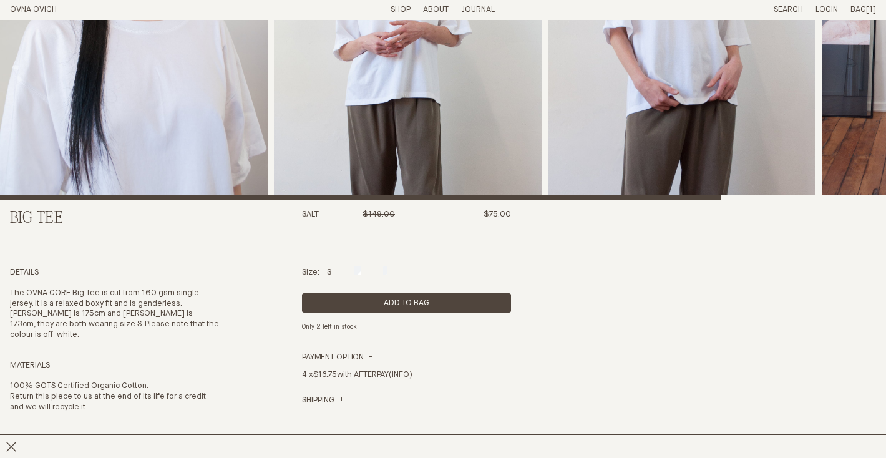
click at [330, 275] on p "S" at bounding box center [329, 273] width 4 height 11
click at [331, 271] on div at bounding box center [329, 270] width 4 height 8
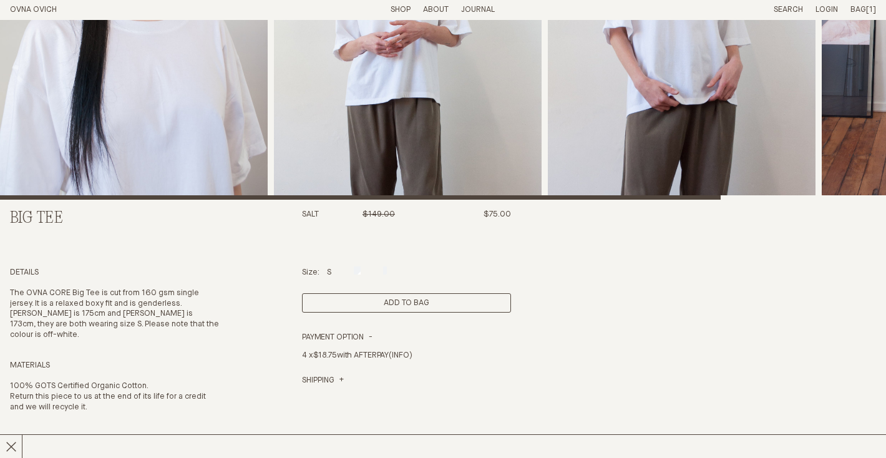
click at [346, 303] on button "Add to Bag" at bounding box center [406, 302] width 209 height 19
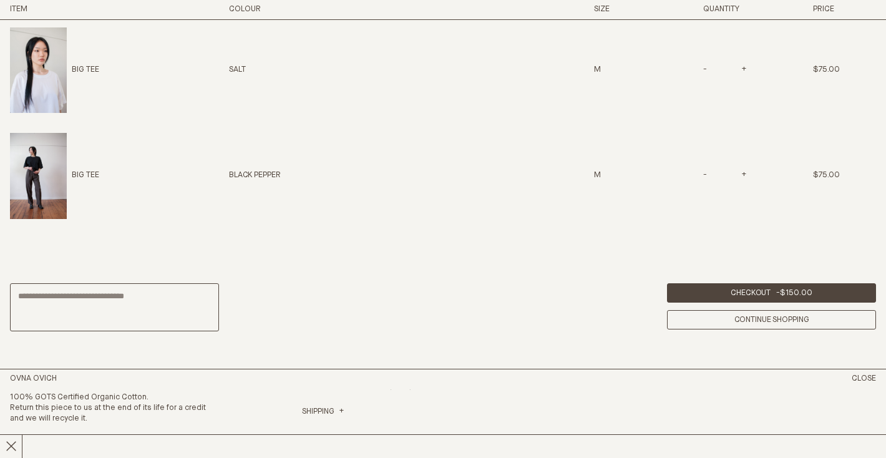
scroll to position [593, 0]
click at [385, 310] on div "Total Checkout - $150.00 Continue Shopping" at bounding box center [443, 308] width 886 height 124
click at [370, 381] on header "OVNA OVICH Menu T: $75.00 Shop About Story Materials Practices Journal Search L…" at bounding box center [443, 379] width 886 height 20
click at [867, 377] on button "Close" at bounding box center [864, 379] width 24 height 11
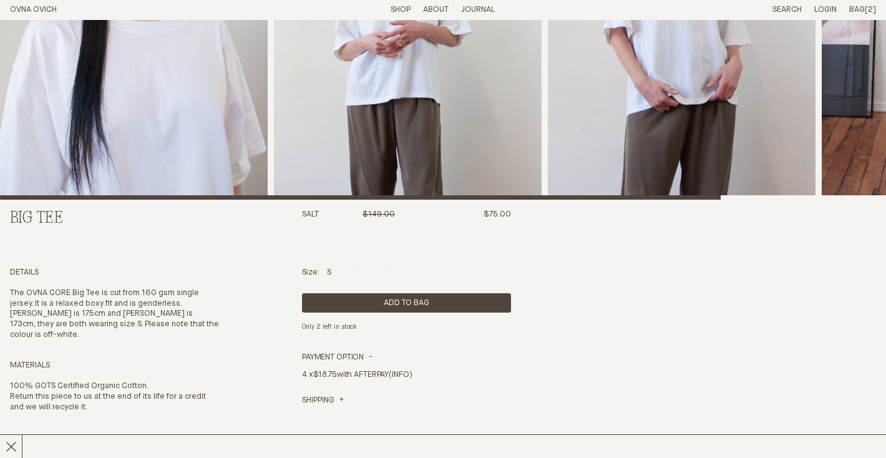
scroll to position [0, 0]
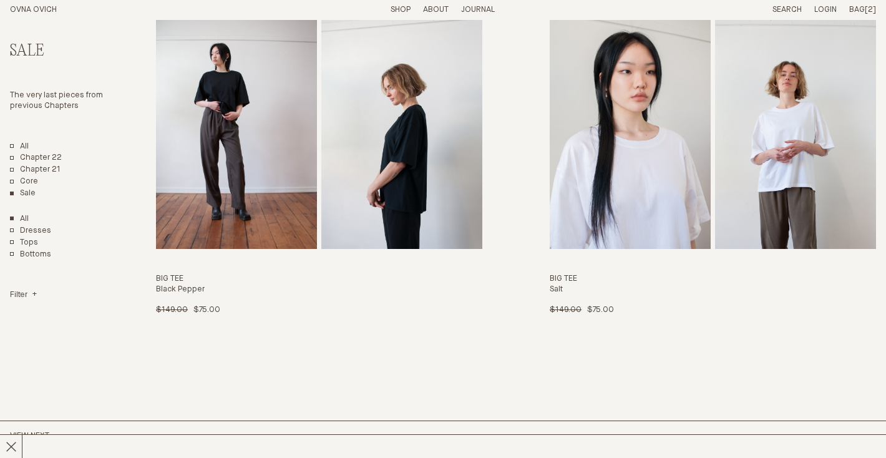
scroll to position [4219, 0]
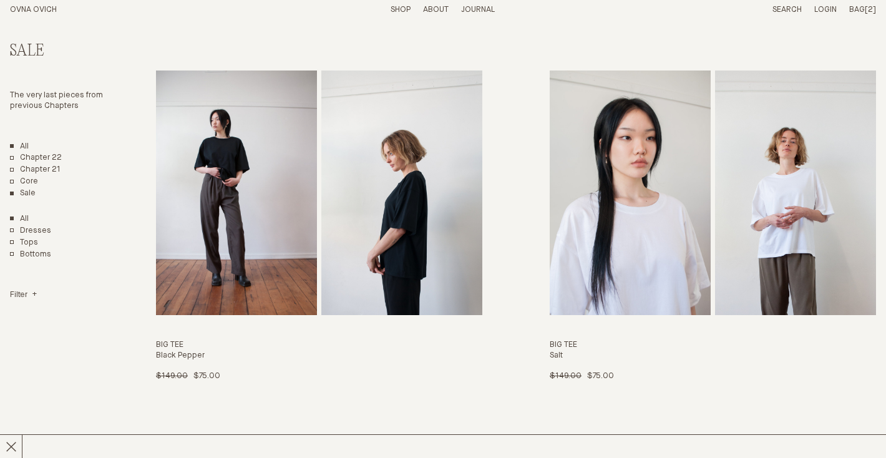
click at [24, 145] on link "All" at bounding box center [19, 147] width 19 height 11
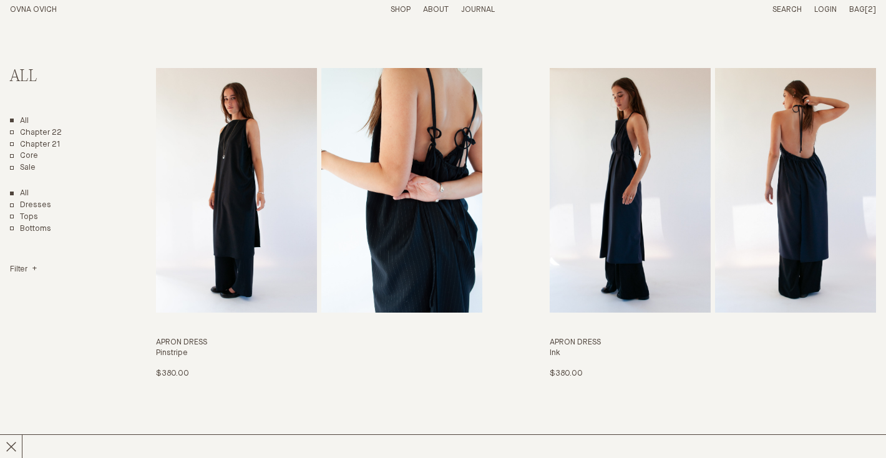
scroll to position [55, 0]
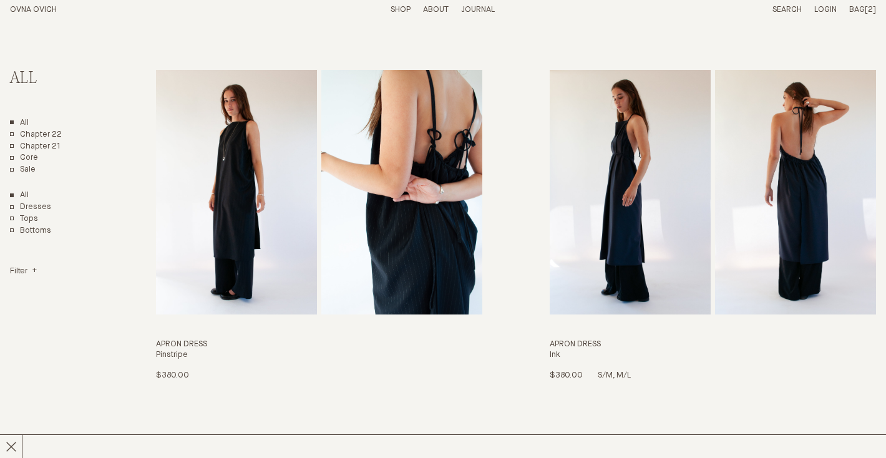
click at [606, 221] on img "Apron Dress" at bounding box center [630, 192] width 161 height 245
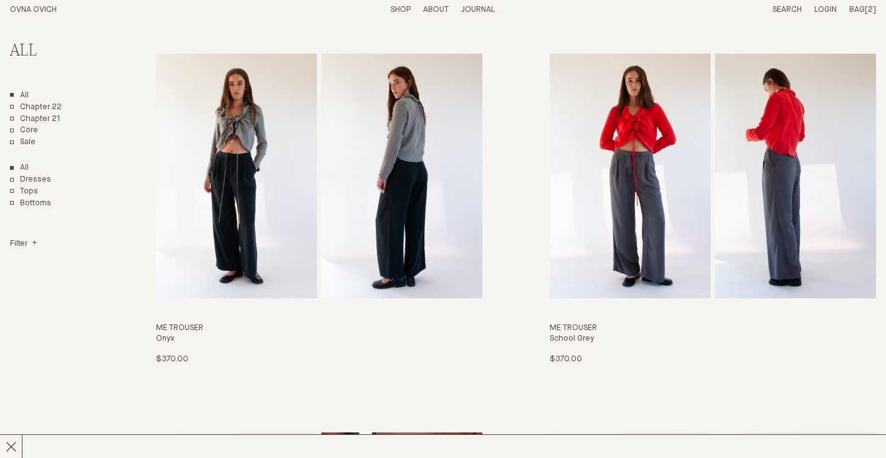
scroll to position [483, 0]
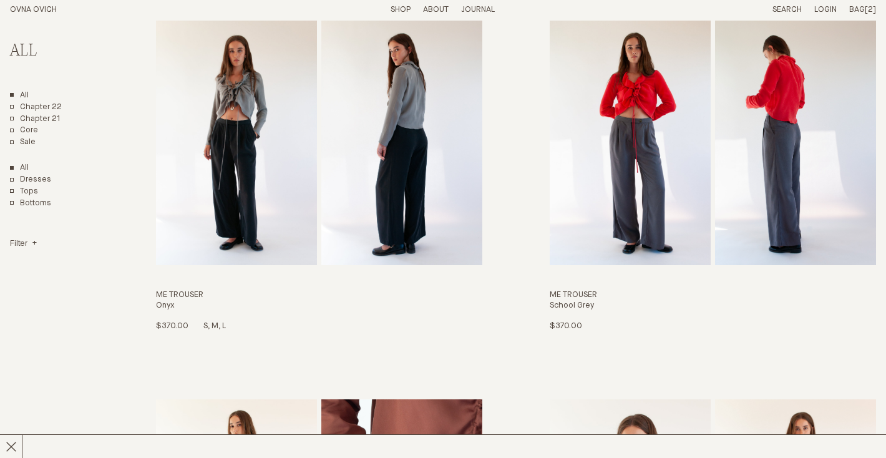
click at [245, 120] on img "Me Trouser" at bounding box center [236, 143] width 161 height 245
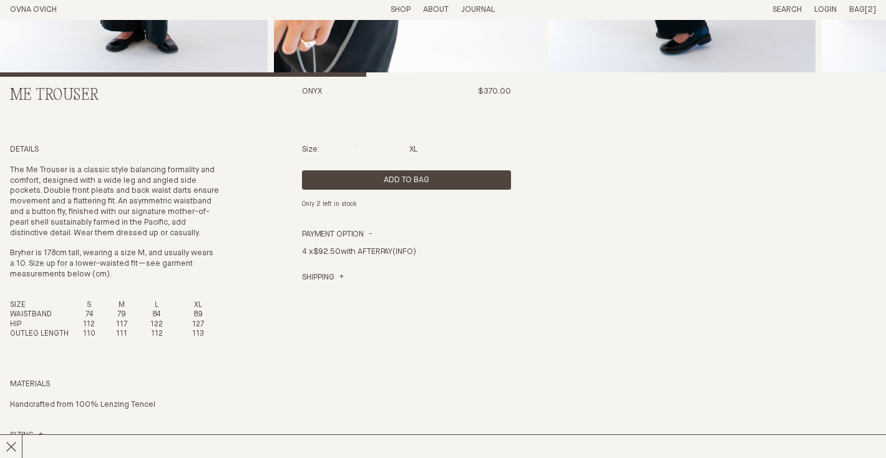
scroll to position [348, 0]
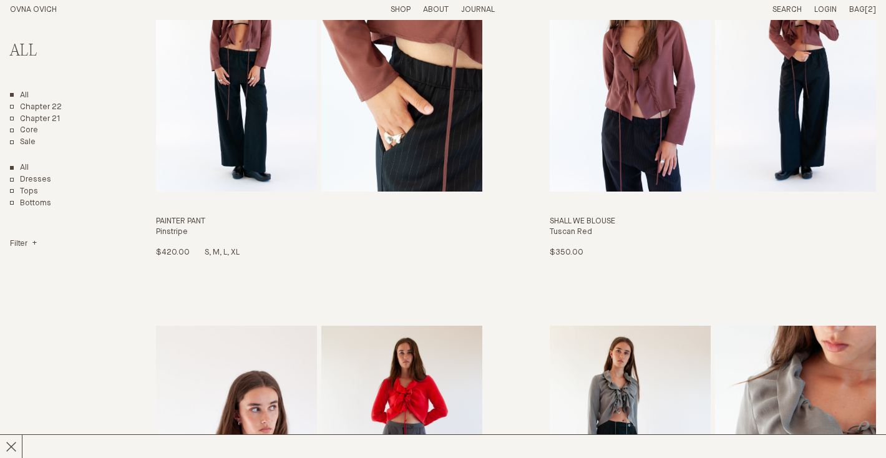
scroll to position [936, 0]
click at [236, 110] on img "Painter Pant" at bounding box center [236, 68] width 161 height 245
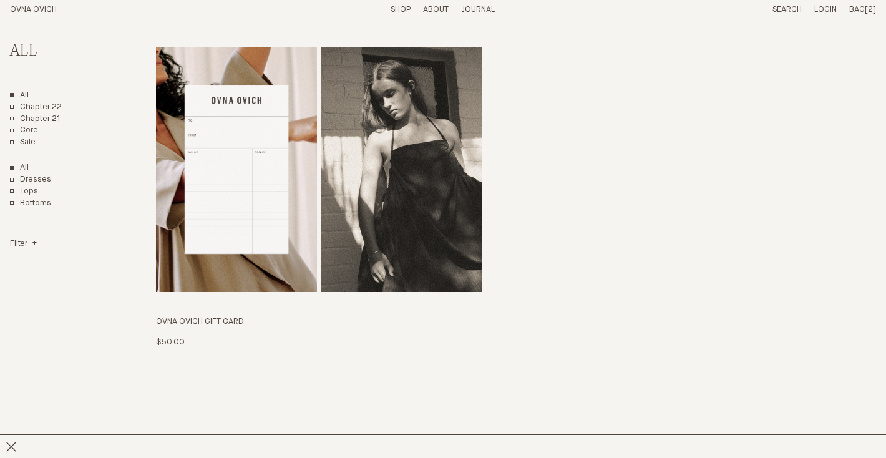
scroll to position [6732, 0]
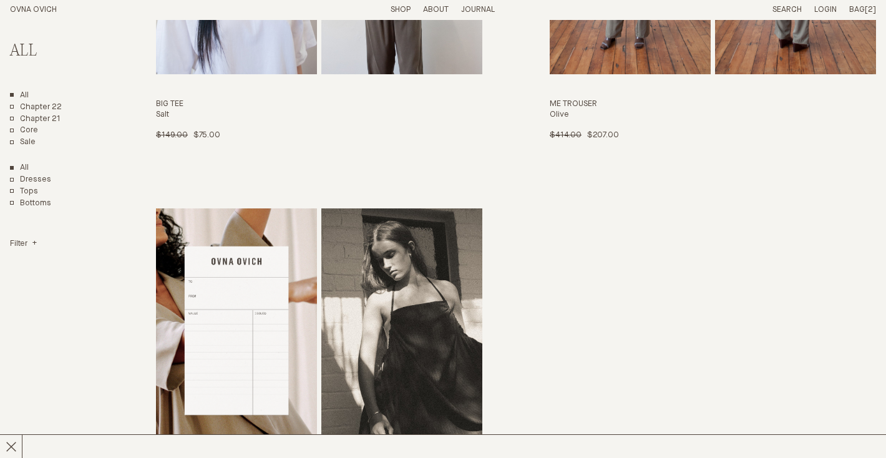
click at [440, 7] on p "About" at bounding box center [436, 10] width 26 height 11
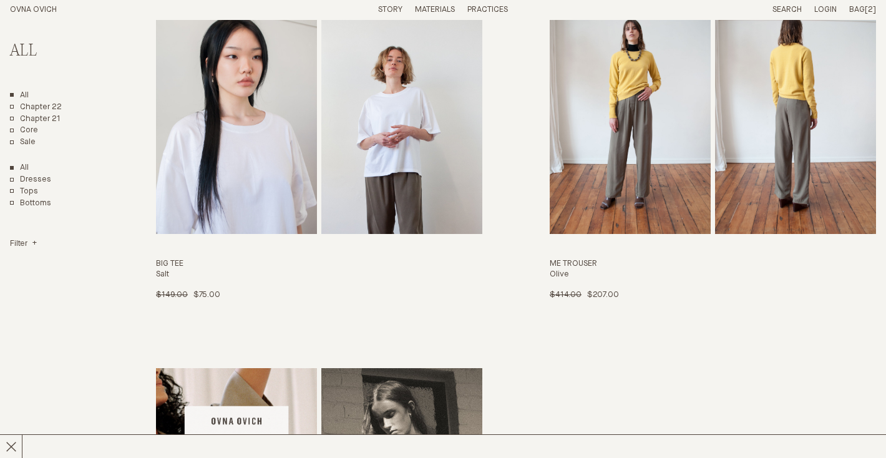
scroll to position [6582, 0]
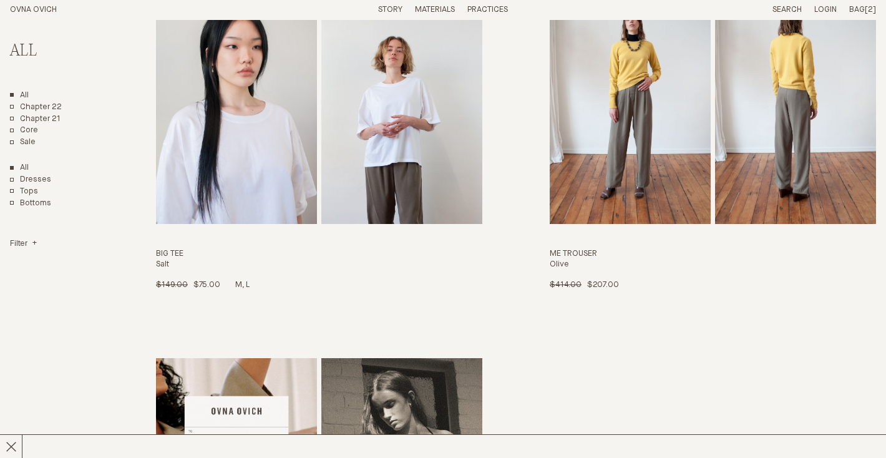
click at [425, 143] on img "Big Tee" at bounding box center [401, 101] width 161 height 245
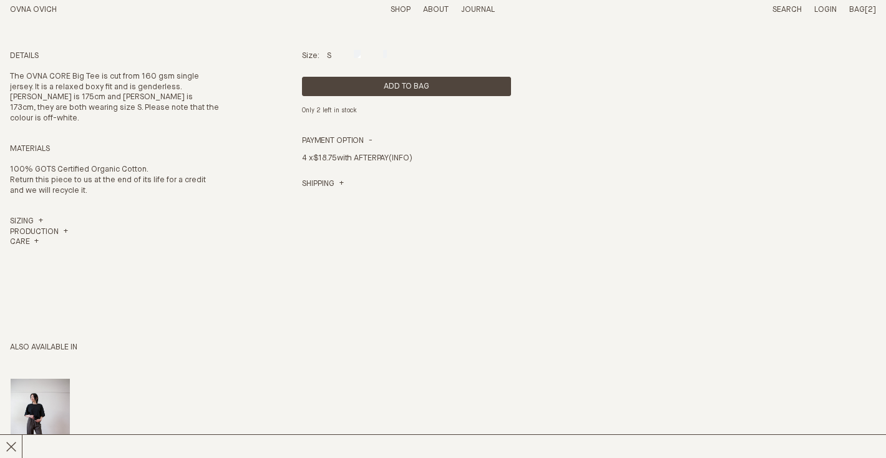
scroll to position [518, 0]
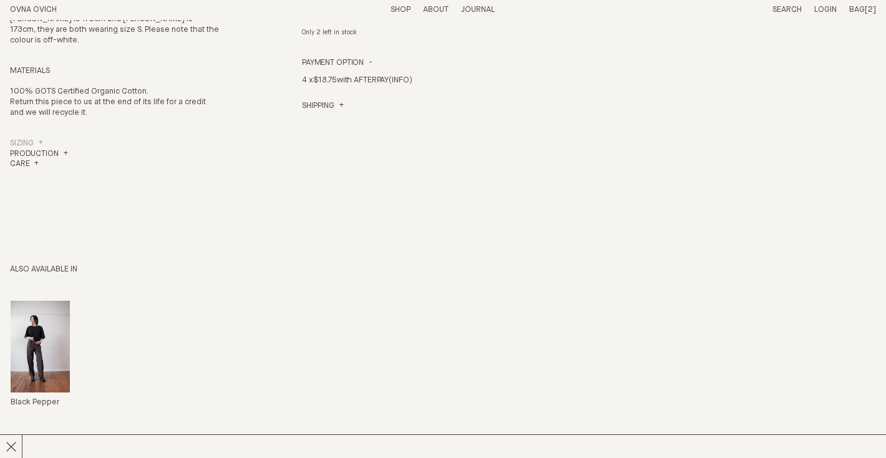
click at [43, 139] on link "Sizing" at bounding box center [26, 144] width 33 height 11
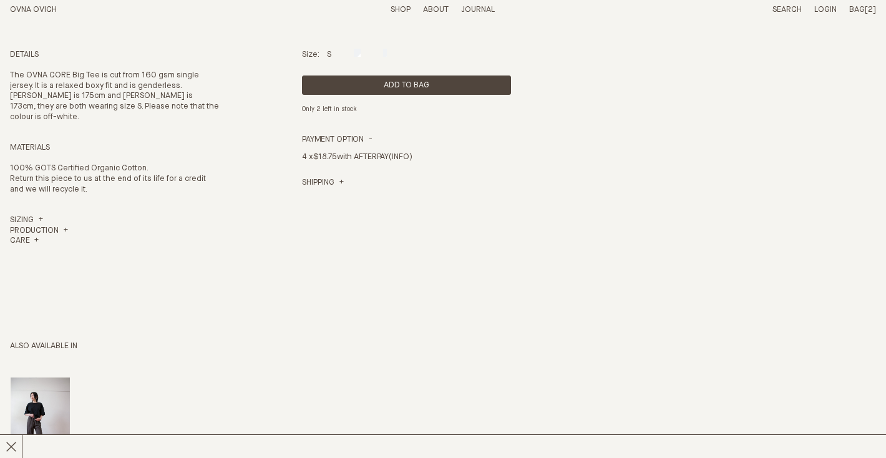
scroll to position [405, 0]
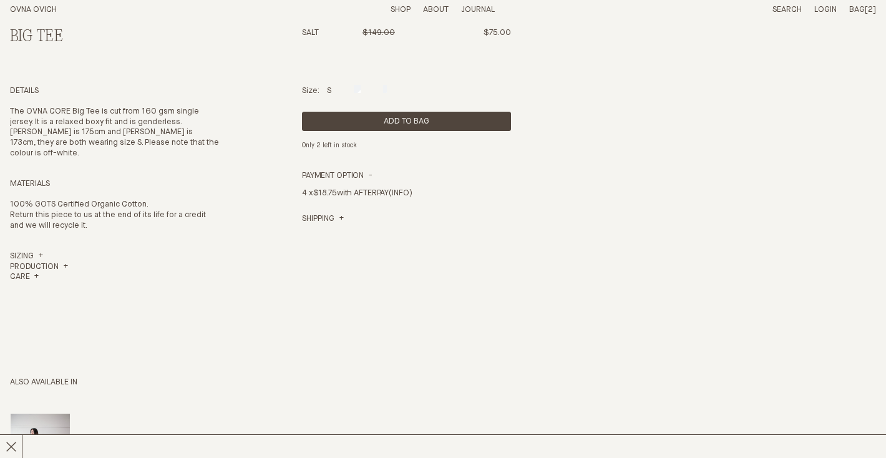
drag, startPoint x: 124, startPoint y: 111, endPoint x: 124, endPoint y: 128, distance: 16.8
click at [124, 118] on span "The OVNA CORE Big Tee is cut from 160 gsm single jersey. It is a relaxed boxy f…" at bounding box center [114, 132] width 209 height 51
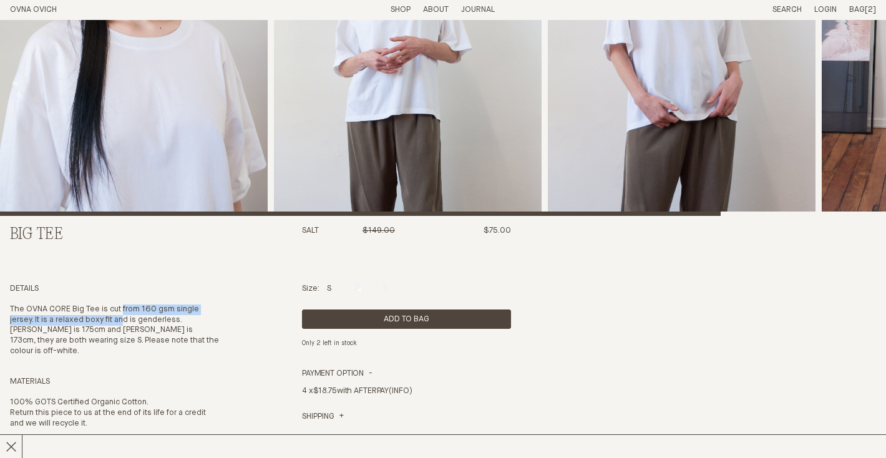
scroll to position [208, 0]
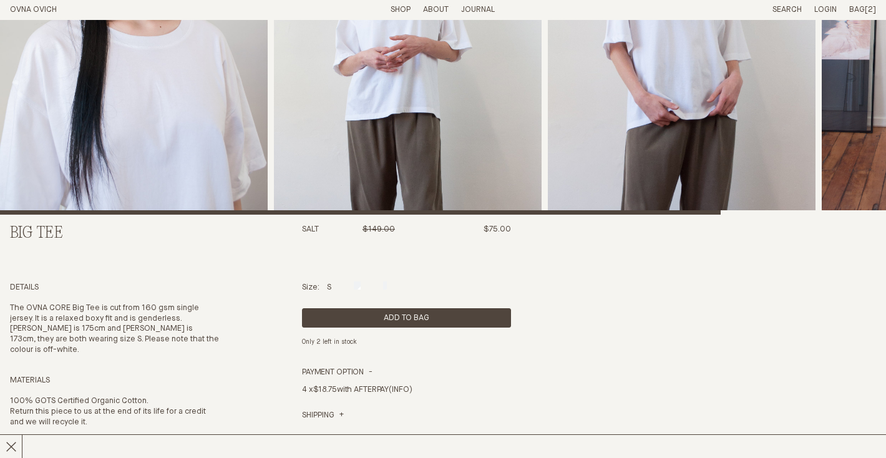
click at [265, 312] on div "Big Tee Salt $149.00 $75.00 Details The OVNA CORE Big Tee is cut from 160 gsm s…" at bounding box center [443, 327] width 866 height 1031
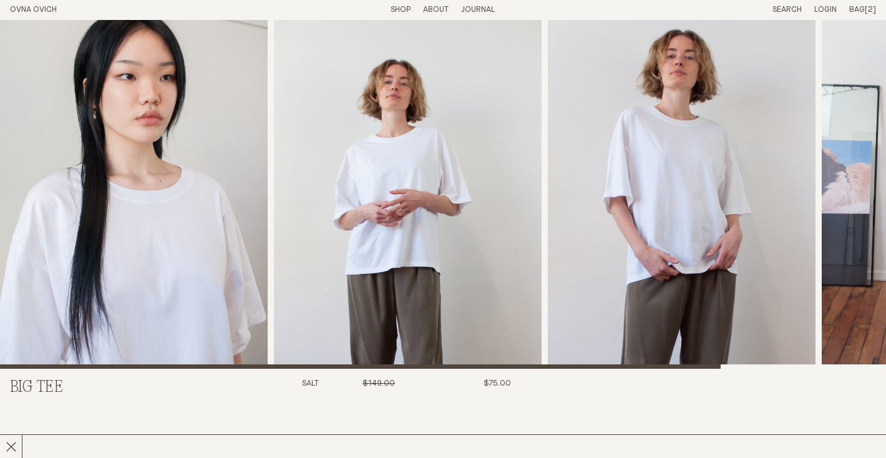
scroll to position [0, 0]
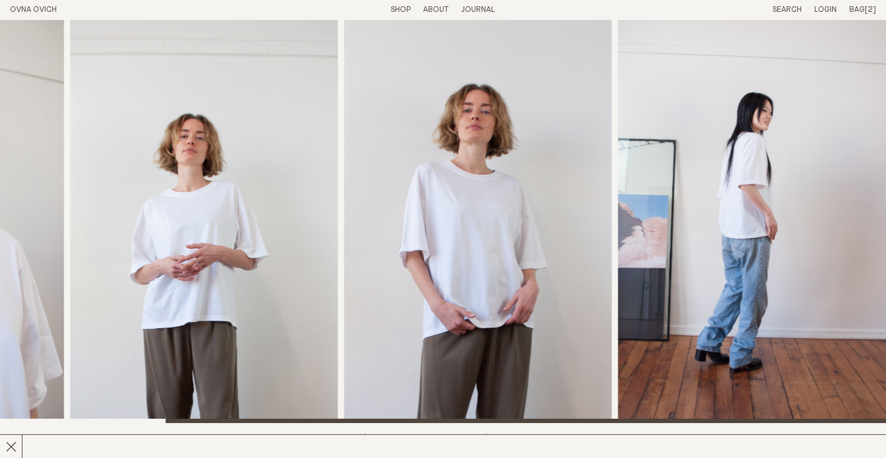
click at [776, 202] on img "4 / 4" at bounding box center [752, 221] width 268 height 403
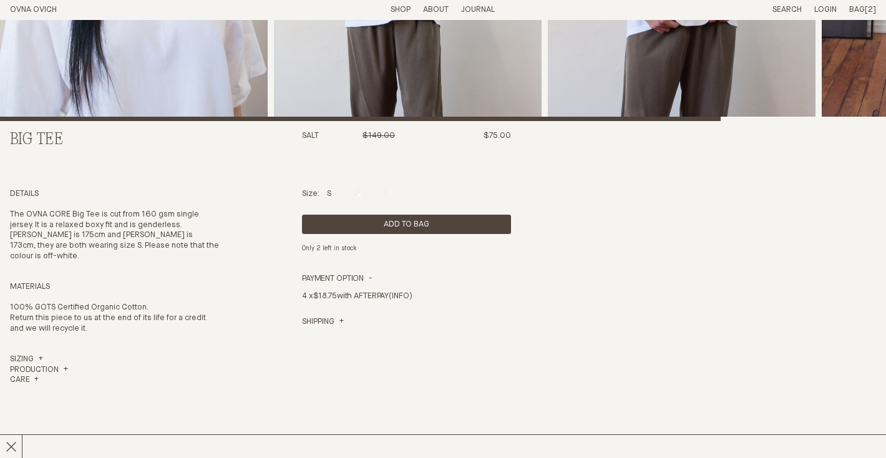
scroll to position [313, 0]
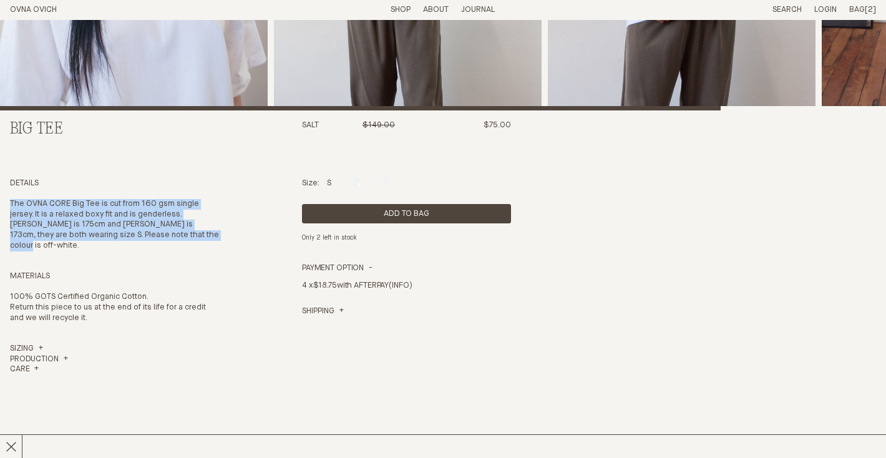
drag, startPoint x: 189, startPoint y: 233, endPoint x: 0, endPoint y: 196, distance: 192.6
click at [0, 197] on section "Big Tee Salt $149.00 $75.00 Details The OVNA CORE Big Tee is cut from 160 gsm s…" at bounding box center [443, 223] width 886 height 1032
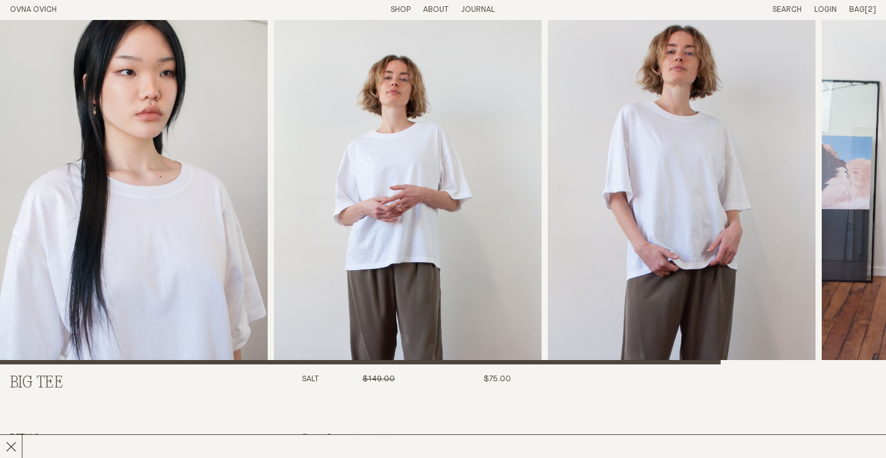
scroll to position [0, 0]
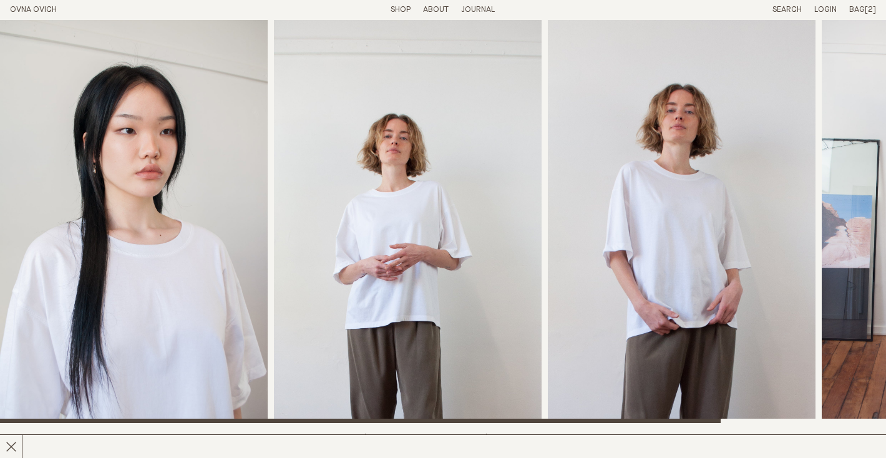
click at [869, 7] on span "[2]" at bounding box center [870, 10] width 11 height 8
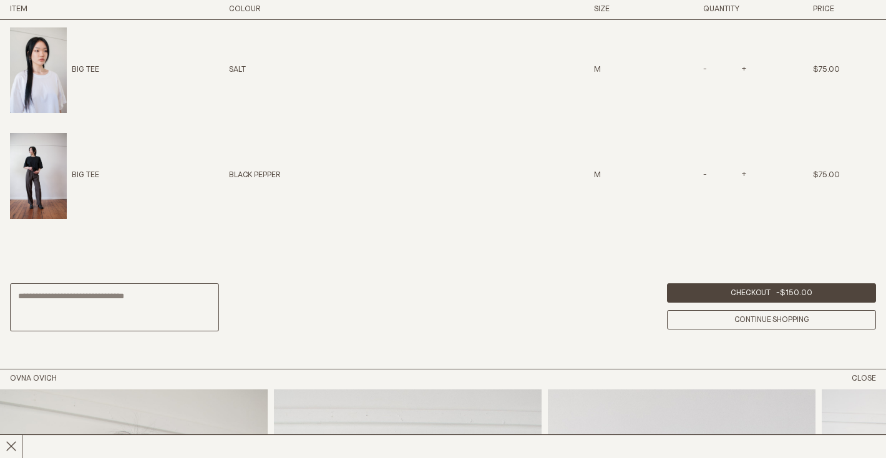
click at [47, 163] on img at bounding box center [38, 175] width 57 height 85
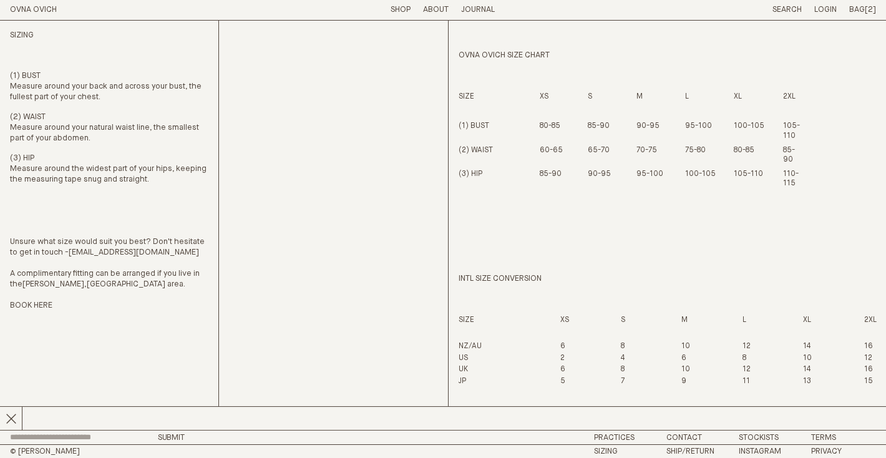
click at [677, 60] on p "OVNA OVICH SIZE CHART" at bounding box center [667, 67] width 417 height 32
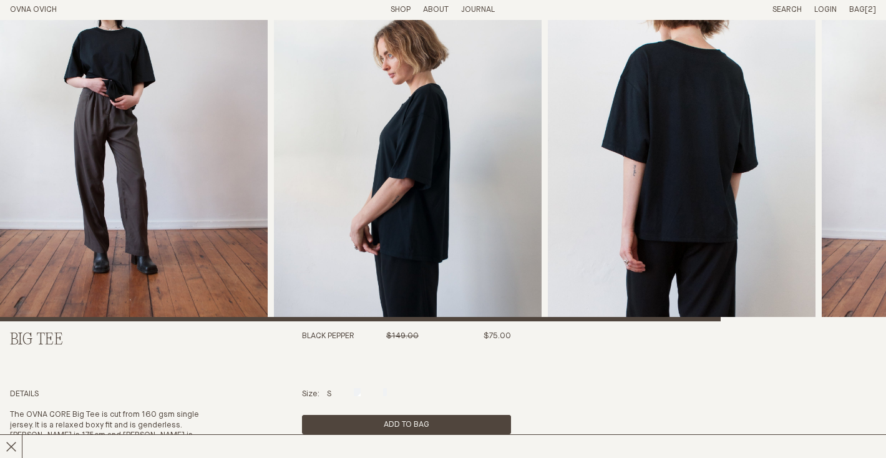
scroll to position [61, 0]
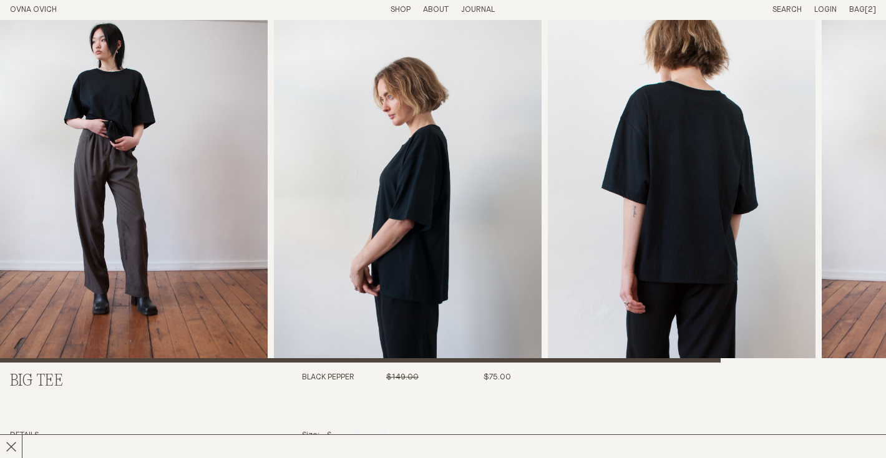
click at [401, 160] on img "2 / 4" at bounding box center [408, 160] width 268 height 403
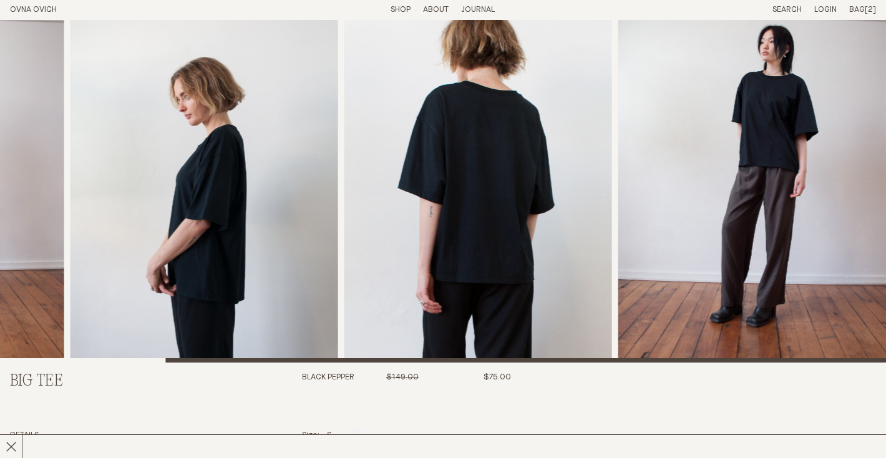
scroll to position [0, 0]
